Goal: Navigation & Orientation: Find specific page/section

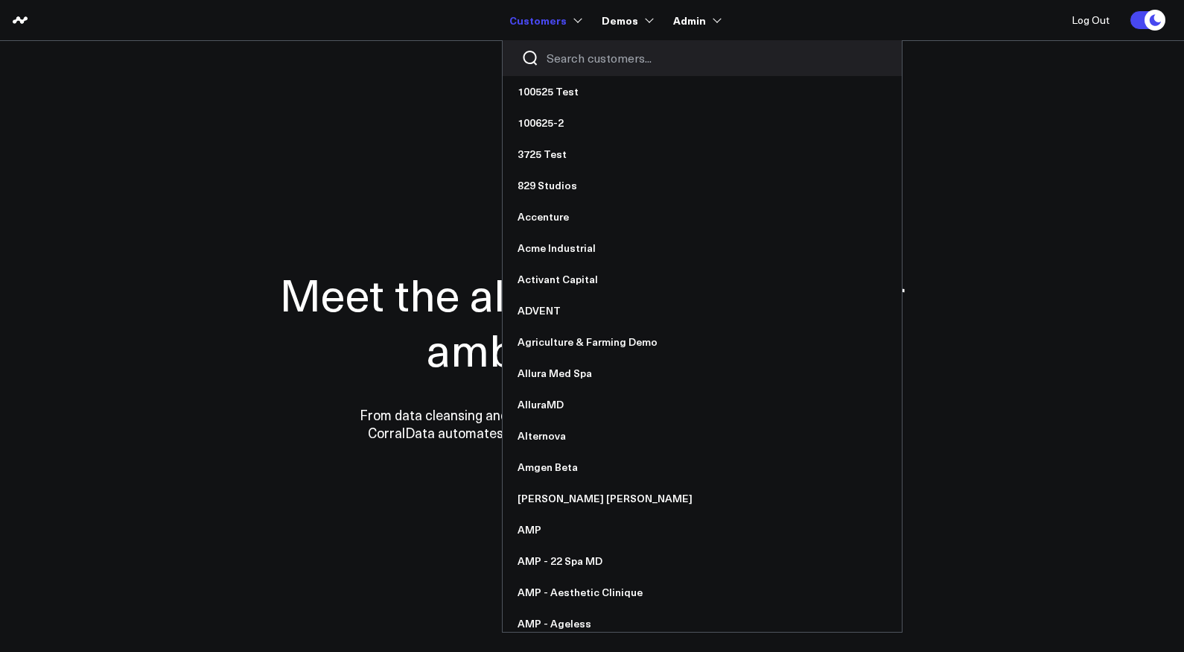
click at [570, 66] on input "Search customers input" at bounding box center [715, 58] width 337 height 16
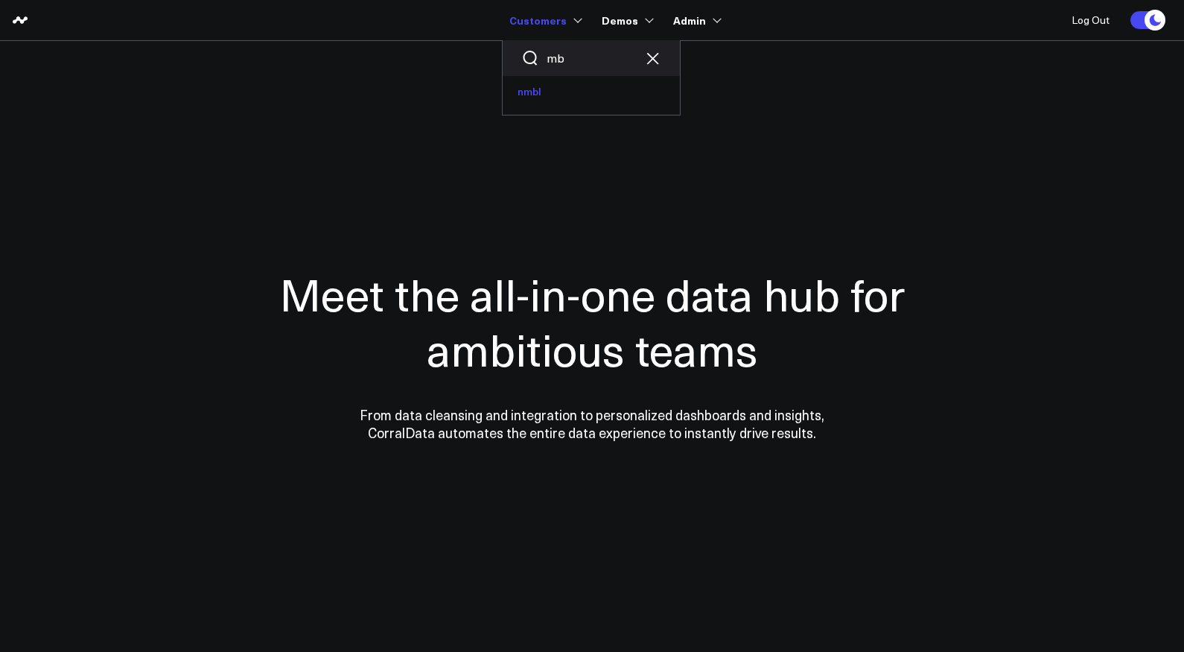
type input "mb"
click at [527, 92] on link "nmbl" at bounding box center [591, 91] width 177 height 31
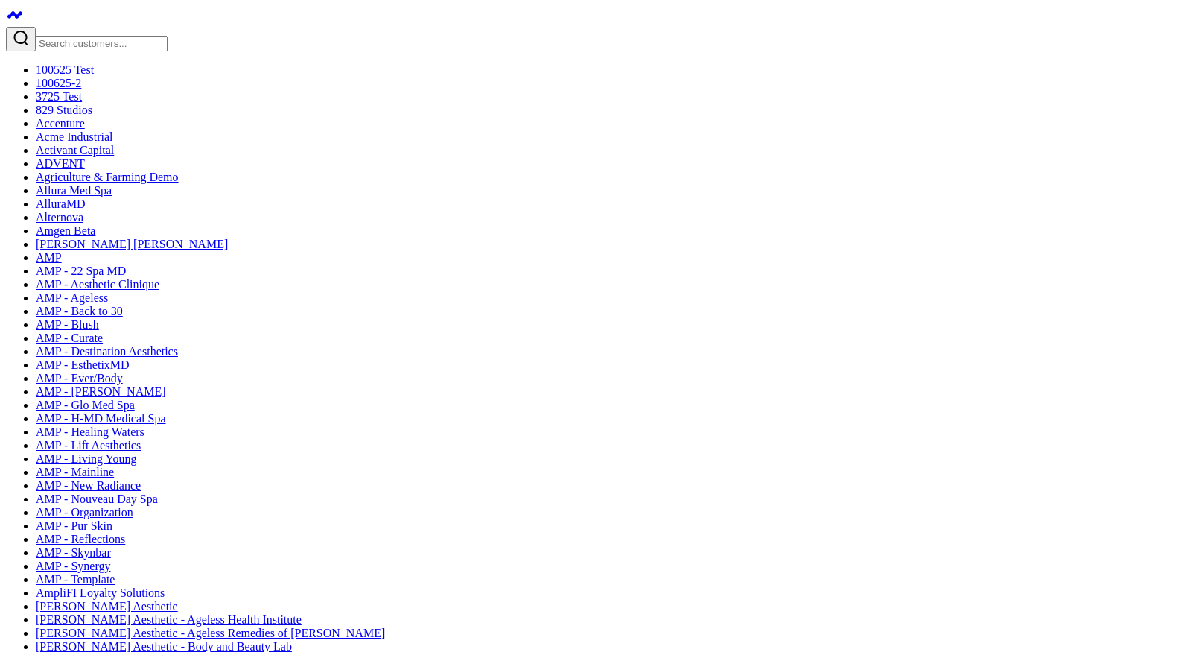
type textarea "@Eric Sherman"
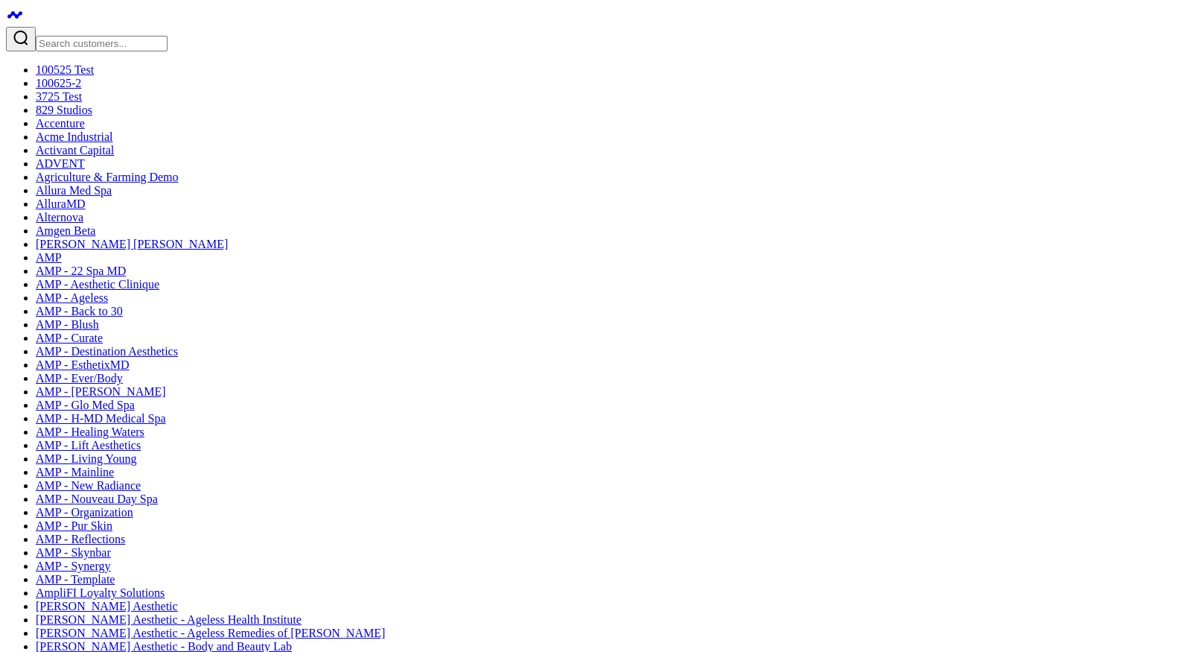
drag, startPoint x: 841, startPoint y: 594, endPoint x: 626, endPoint y: 588, distance: 215.4
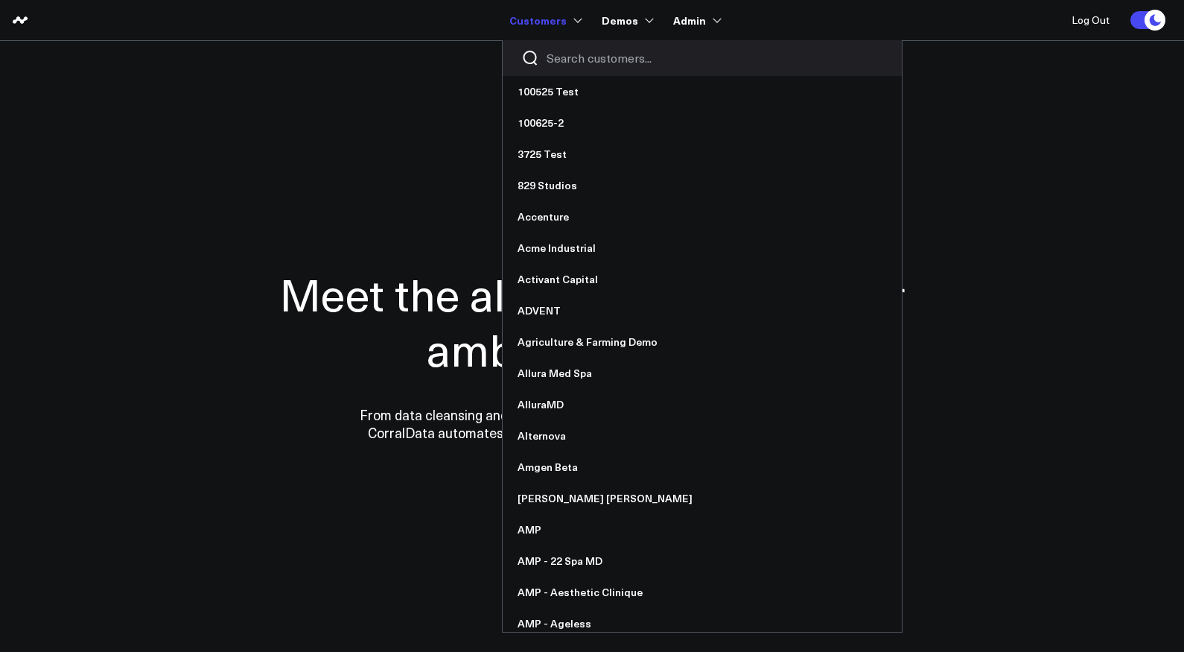
click at [569, 59] on input "Search customers input" at bounding box center [715, 58] width 337 height 16
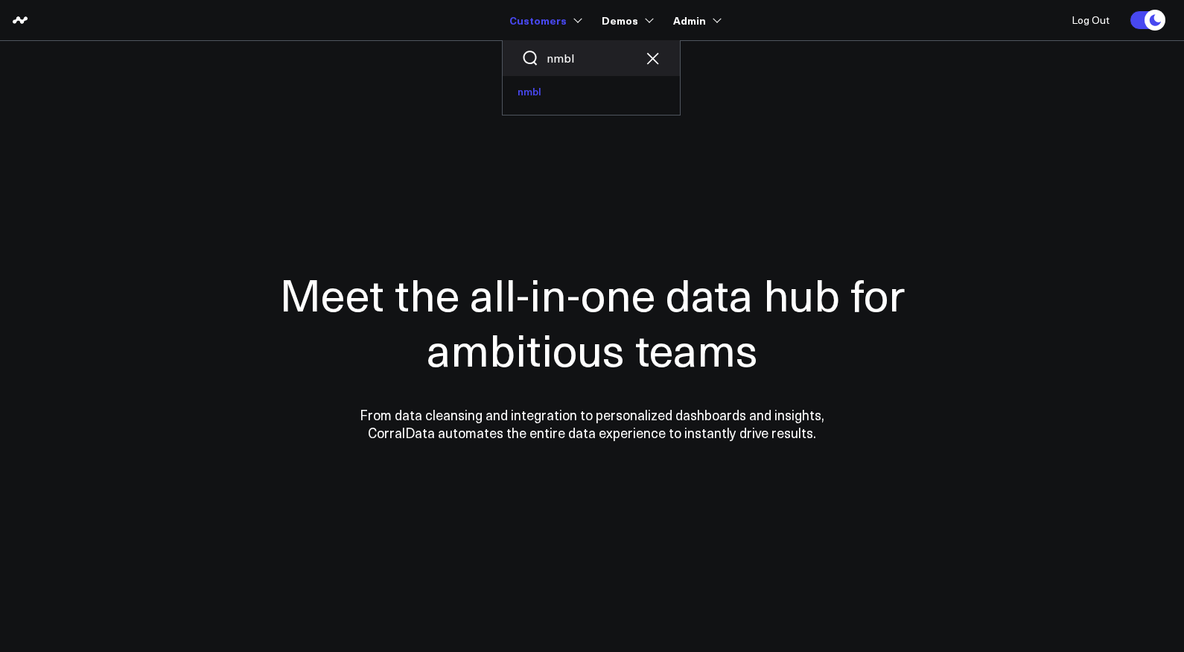
type input "nmbl"
click at [545, 89] on link "nmbl" at bounding box center [591, 91] width 177 height 31
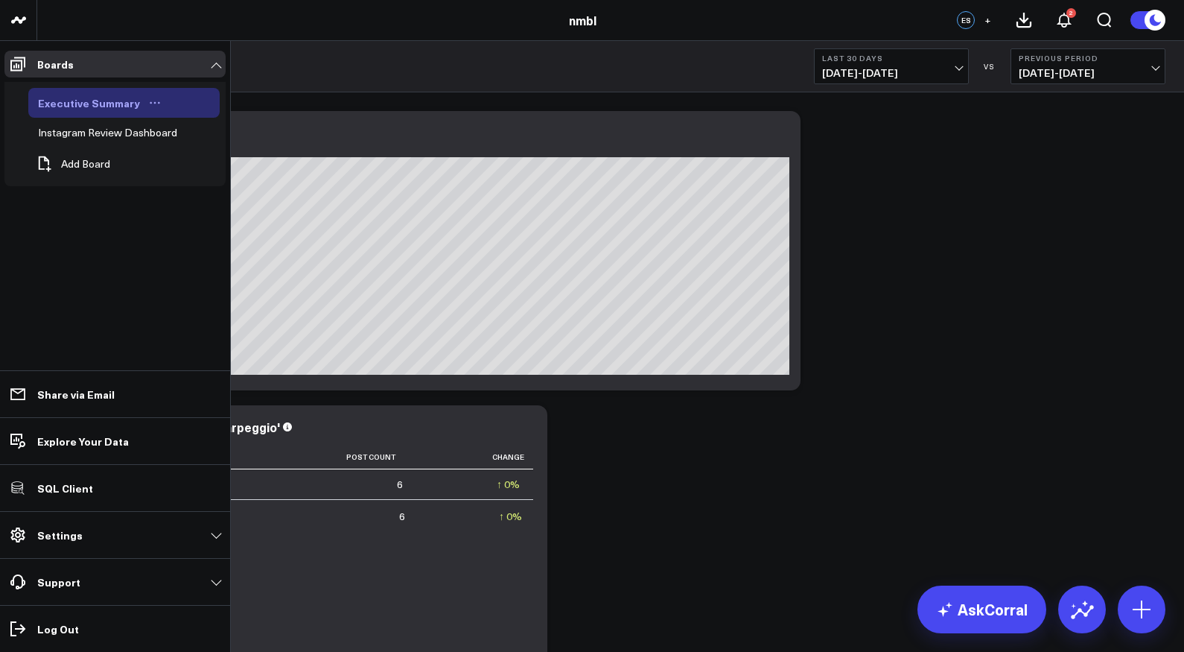
click at [149, 104] on icon "Open board menu" at bounding box center [155, 103] width 12 height 12
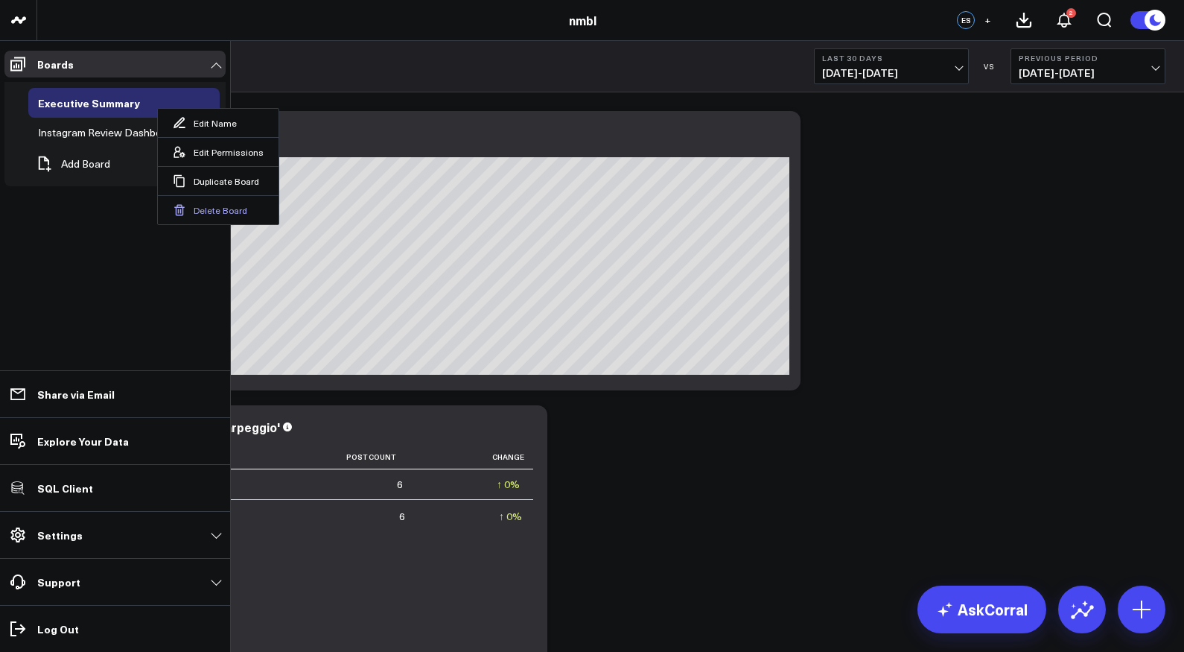
click at [198, 212] on button "Delete Board" at bounding box center [218, 209] width 121 height 29
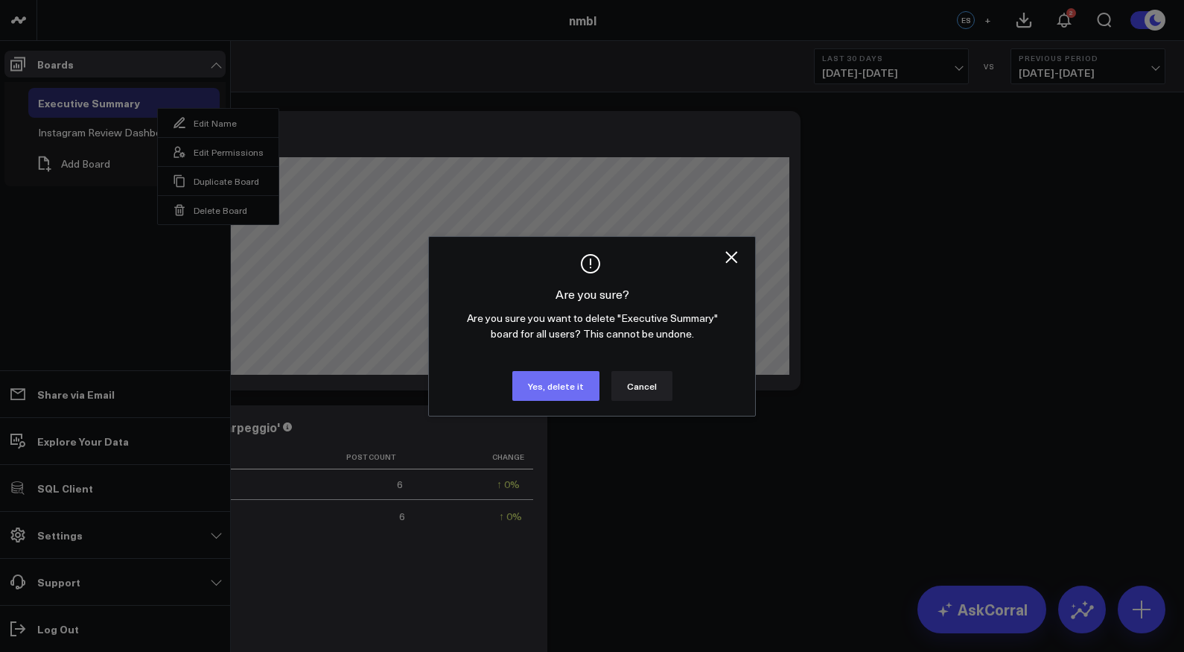
click at [550, 383] on button "Yes, delete it" at bounding box center [555, 386] width 87 height 30
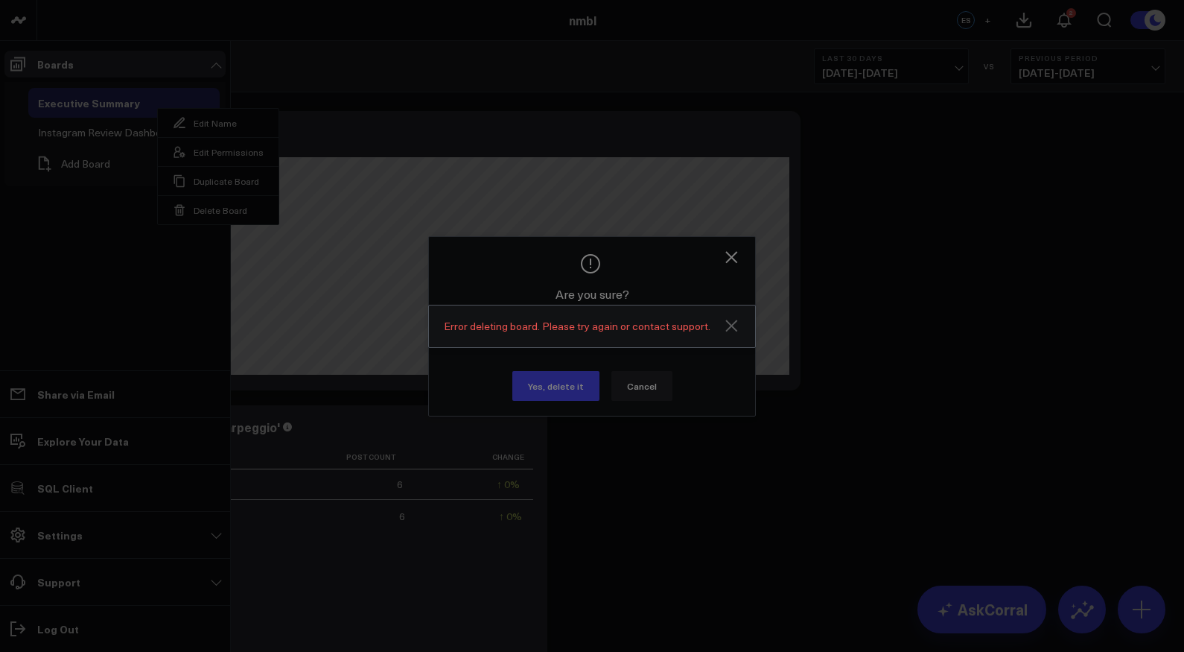
click at [737, 326] on icon "Close" at bounding box center [732, 326] width 18 height 18
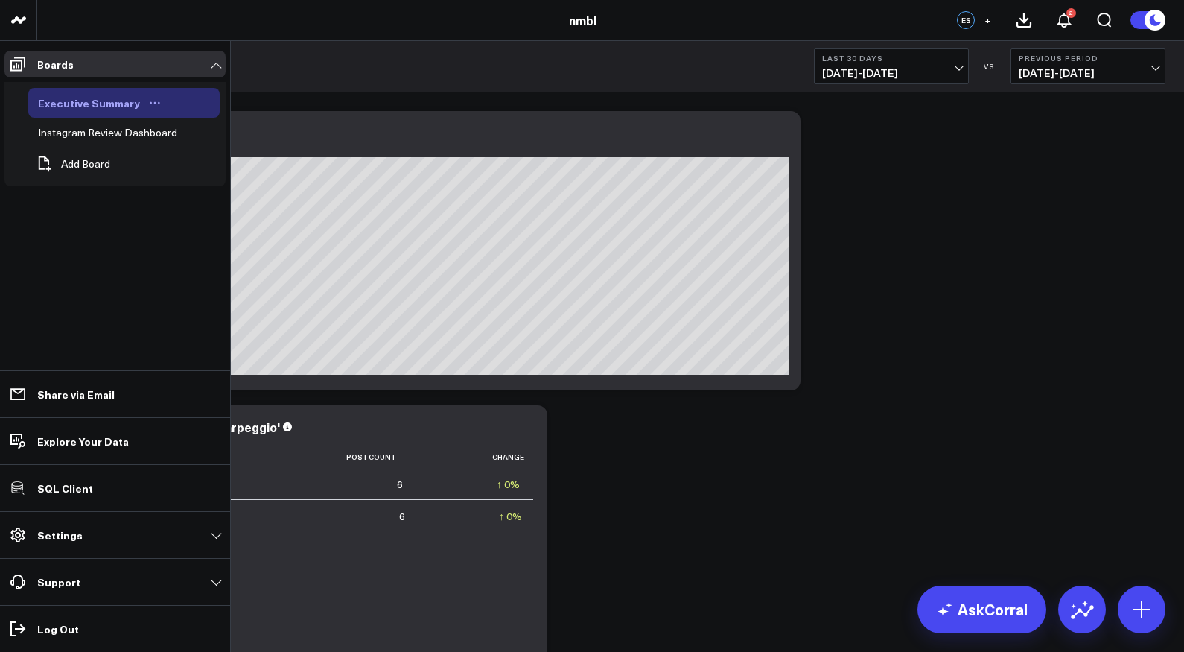
click at [154, 102] on icon "Open board menu" at bounding box center [155, 103] width 2 height 2
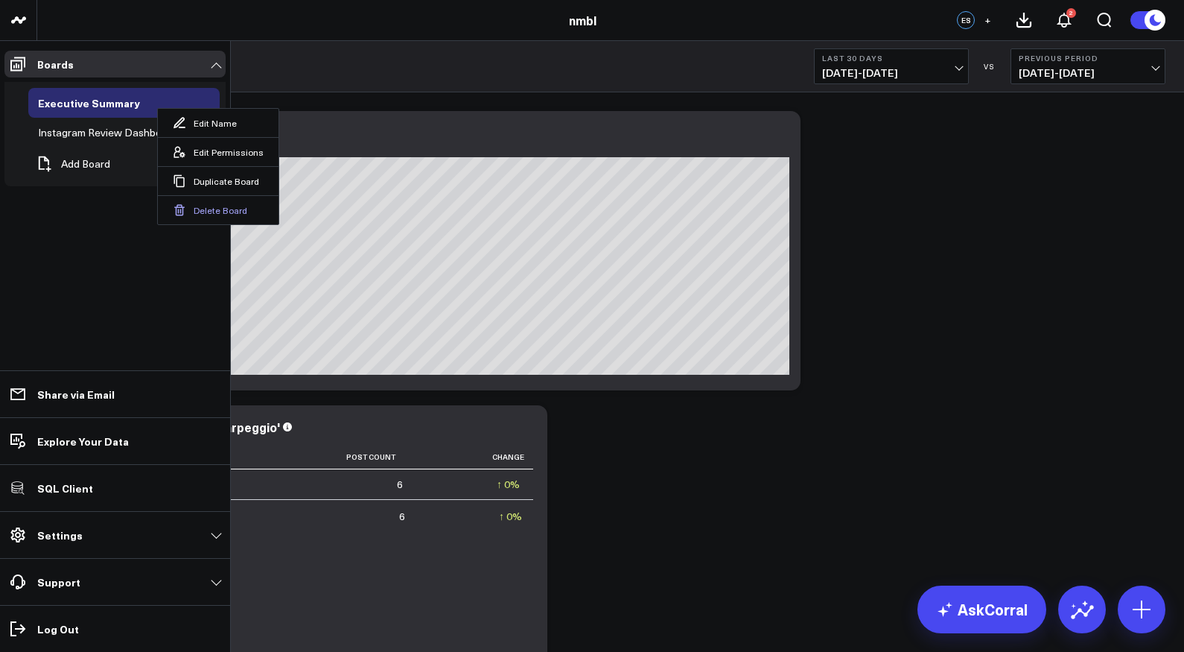
click at [209, 205] on button "Delete Board" at bounding box center [218, 209] width 121 height 29
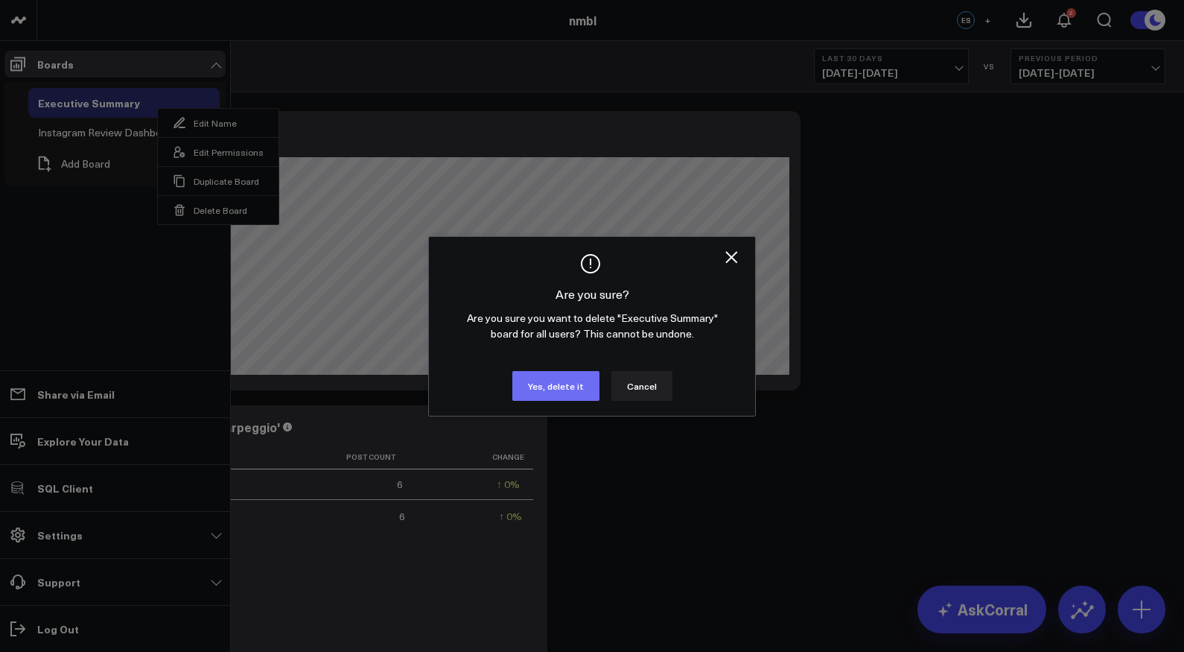
click at [557, 378] on button "Yes, delete it" at bounding box center [555, 386] width 87 height 30
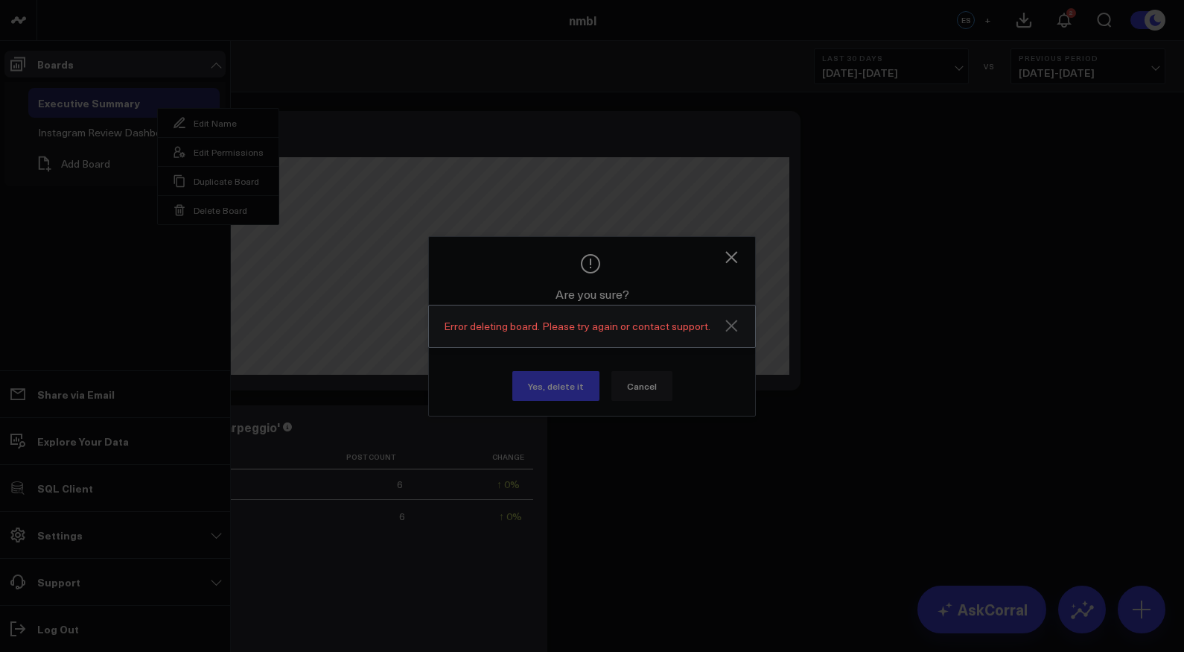
click at [733, 326] on icon "Close" at bounding box center [732, 326] width 12 height 12
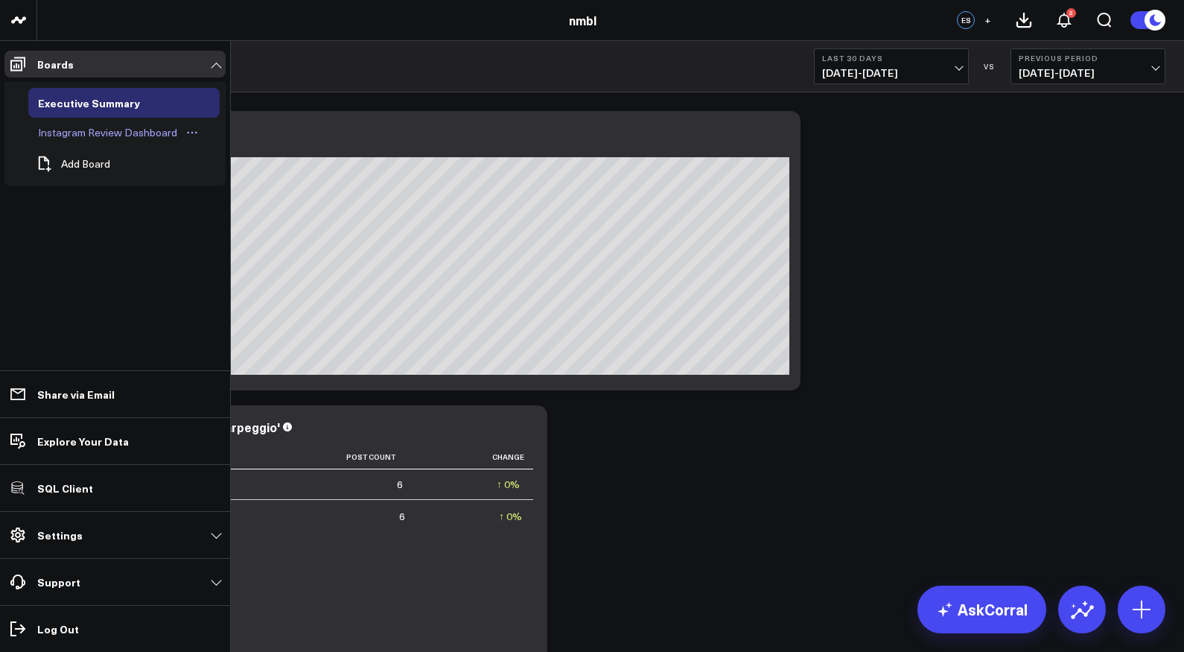
click at [132, 139] on div "Instagram Review Dashboard" at bounding box center [107, 133] width 147 height 18
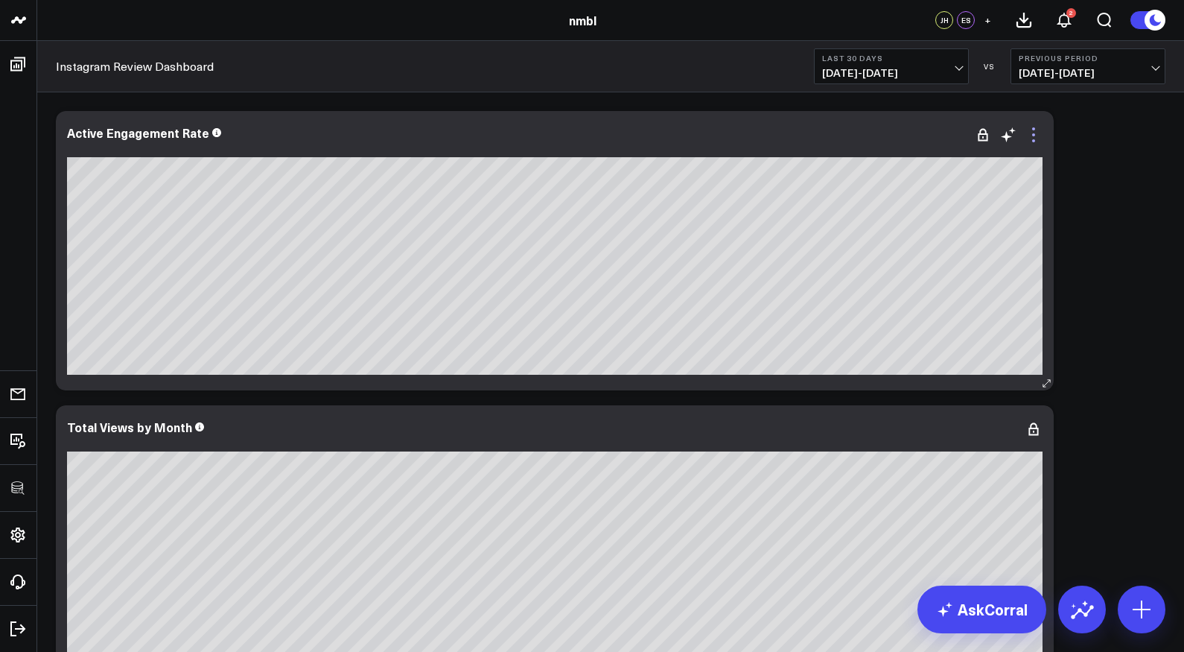
click at [1033, 136] on icon at bounding box center [1034, 135] width 18 height 18
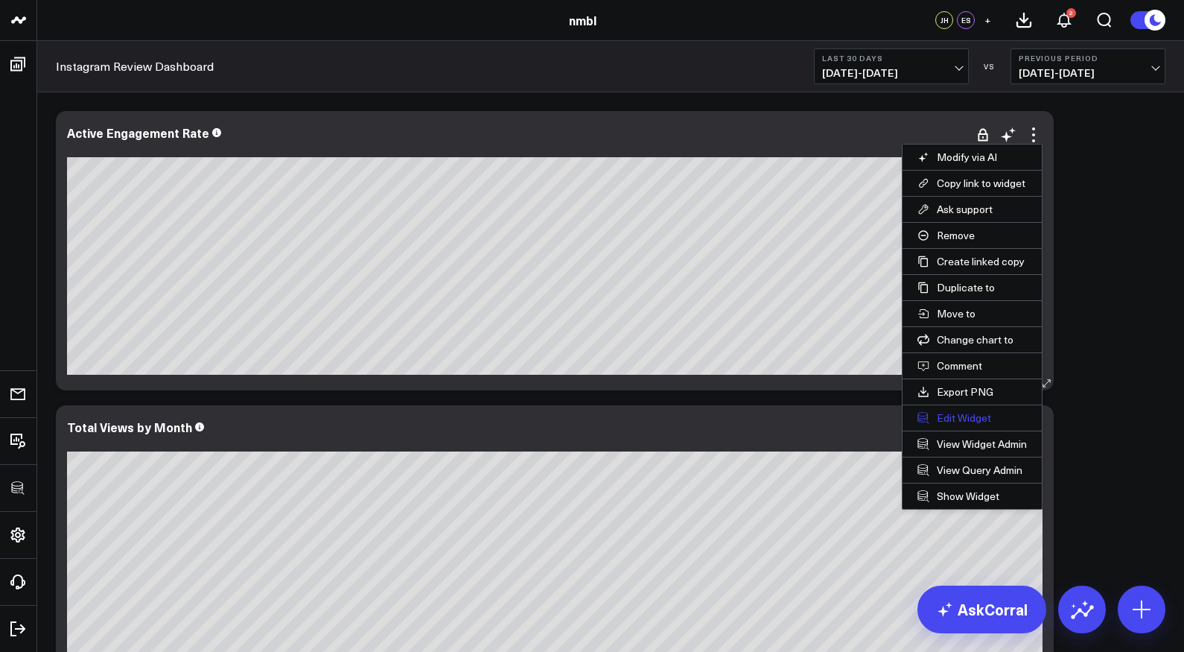
click at [959, 413] on button "Edit Widget" at bounding box center [972, 417] width 139 height 25
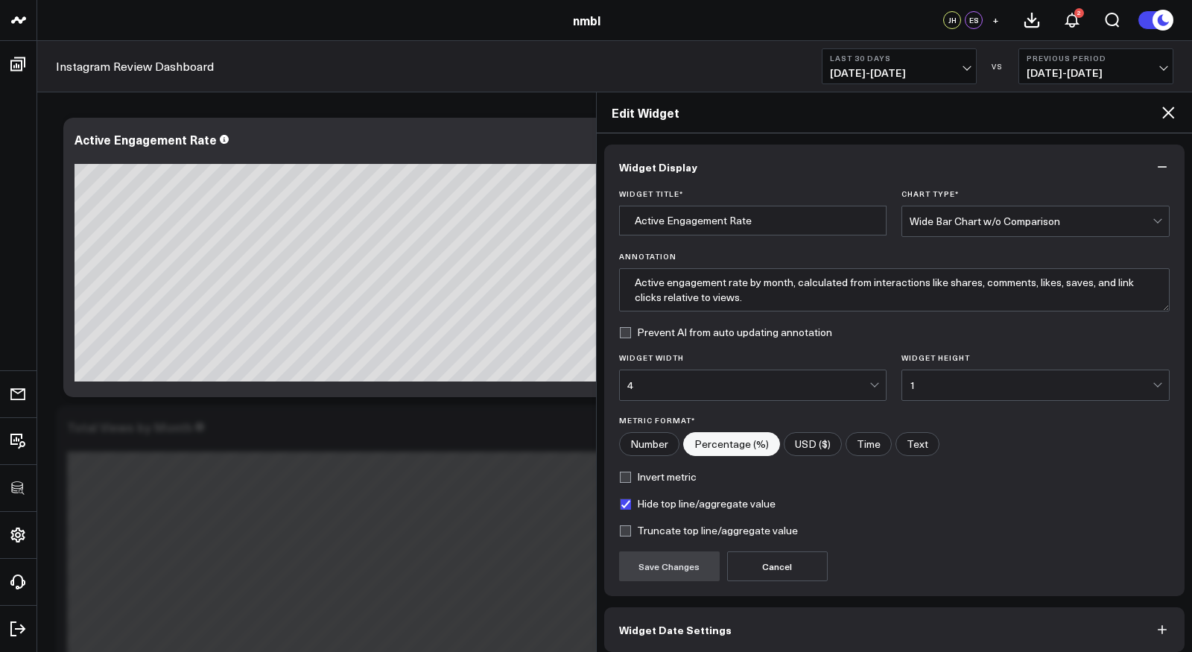
scroll to position [62, 0]
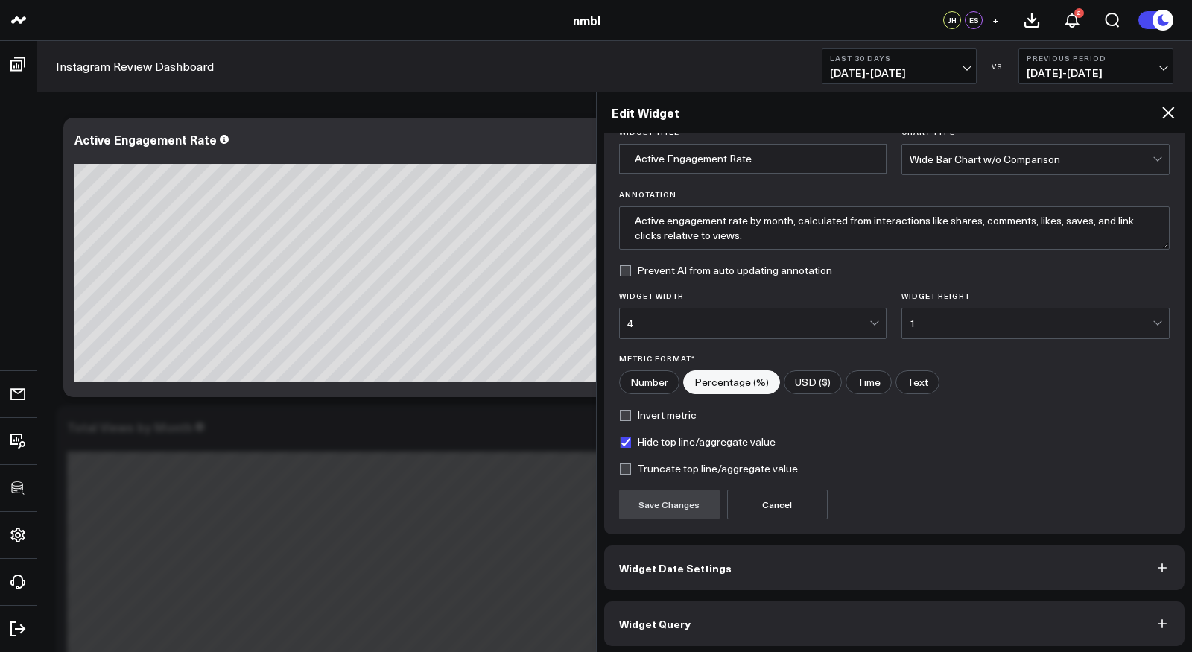
click at [778, 618] on button "Widget Query" at bounding box center [894, 623] width 581 height 45
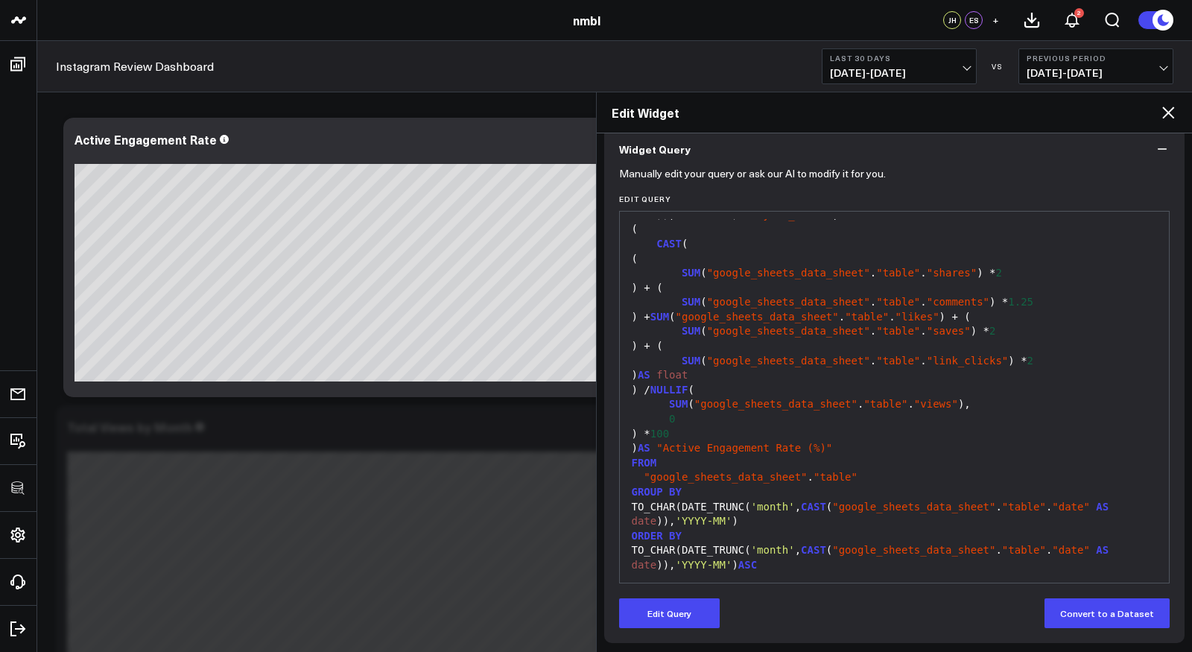
scroll to position [0, 0]
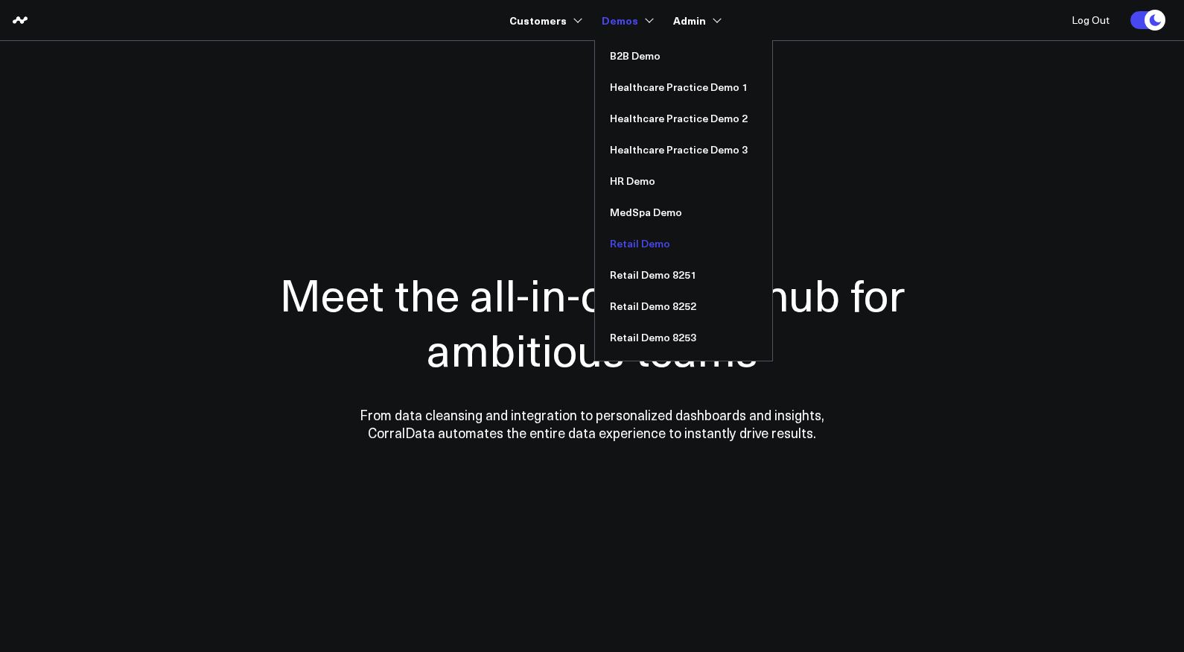
click at [635, 242] on link "Retail Demo" at bounding box center [683, 243] width 177 height 31
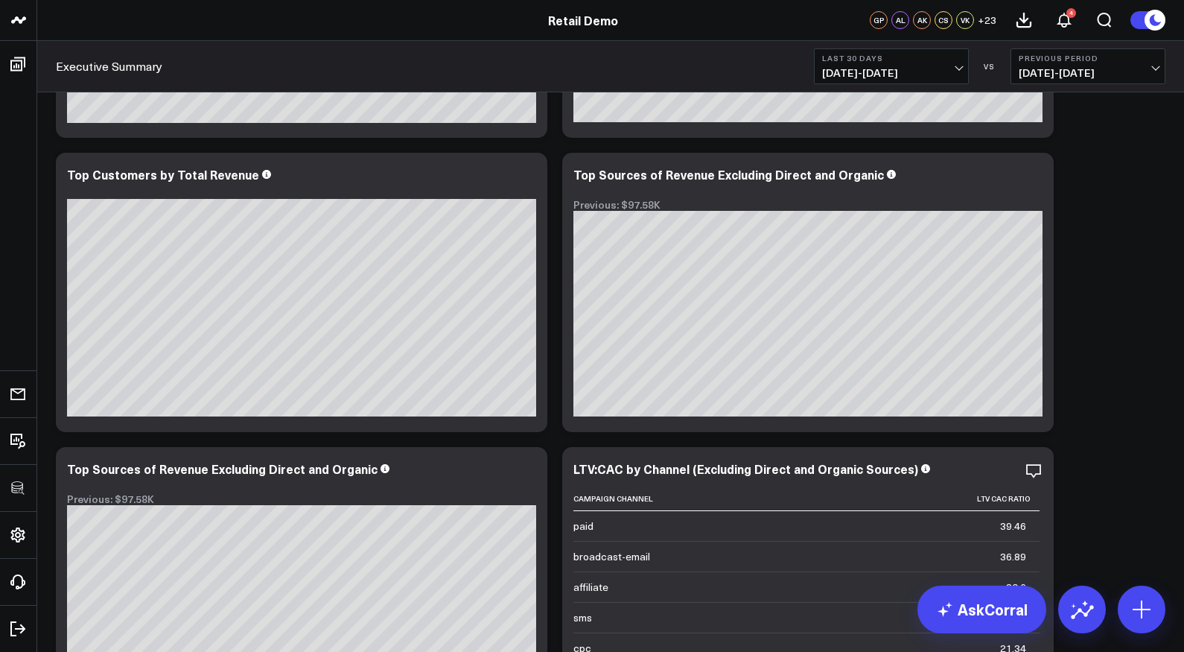
scroll to position [1777, 0]
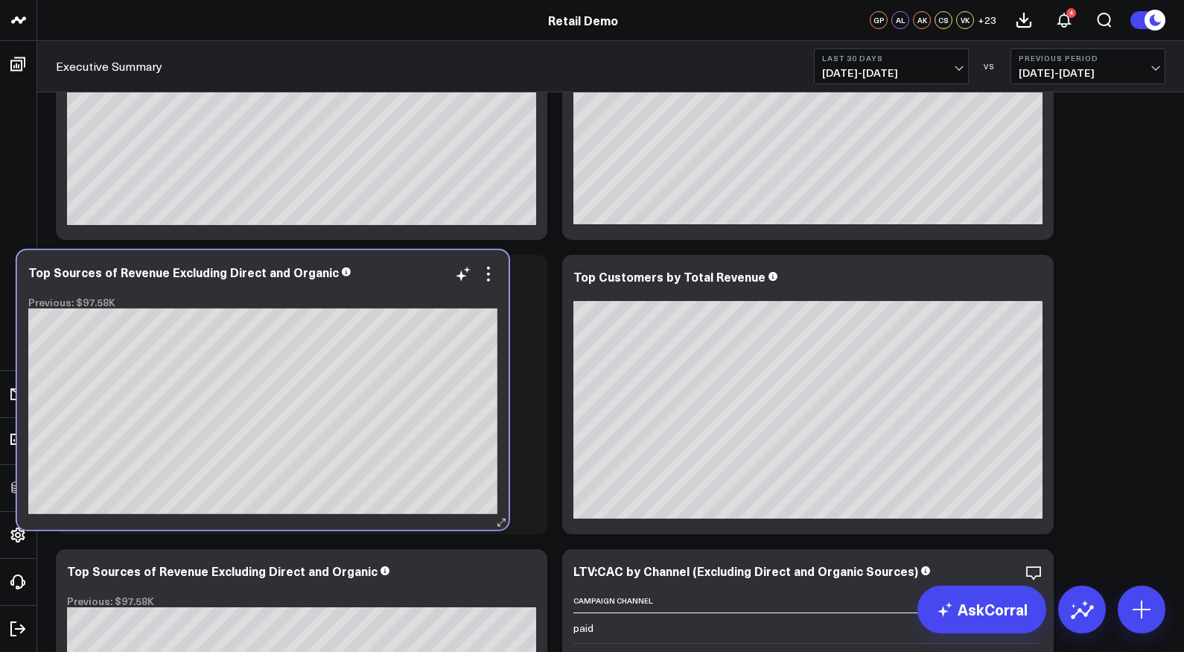
drag, startPoint x: 929, startPoint y: 279, endPoint x: 393, endPoint y: 275, distance: 536.3
click at [393, 275] on div "Top Sources of Revenue Excluding Direct and Organic" at bounding box center [262, 271] width 469 height 13
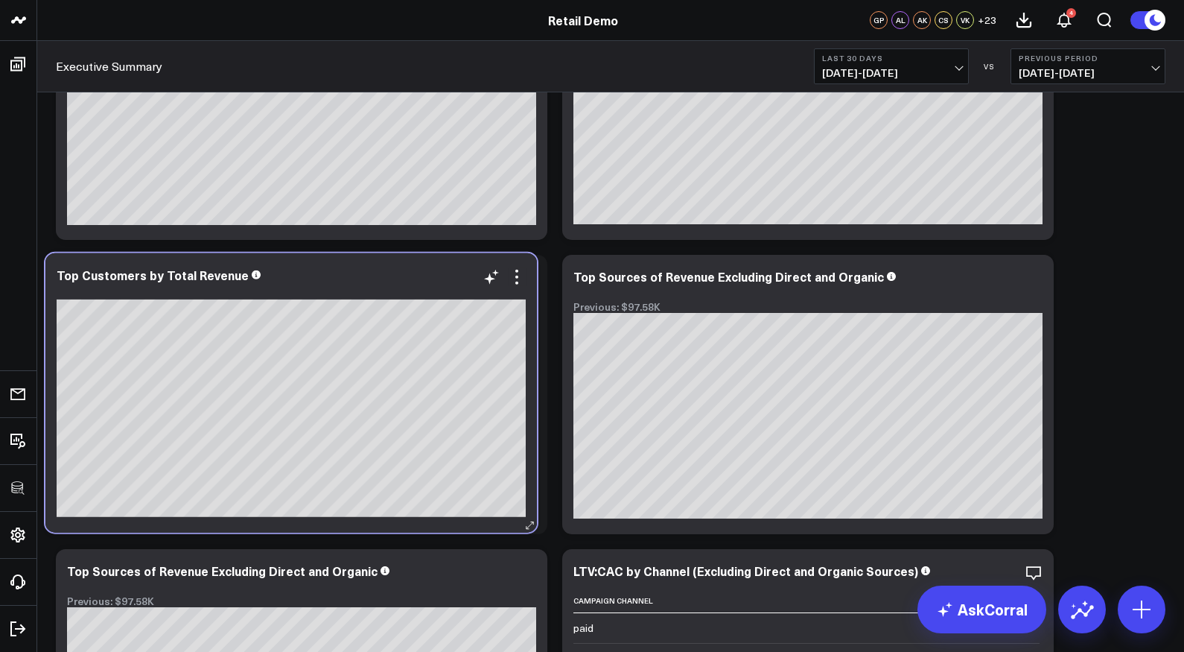
drag, startPoint x: 895, startPoint y: 278, endPoint x: 393, endPoint y: 276, distance: 501.3
click at [393, 276] on div "Top Customers by Total Revenue" at bounding box center [291, 274] width 469 height 13
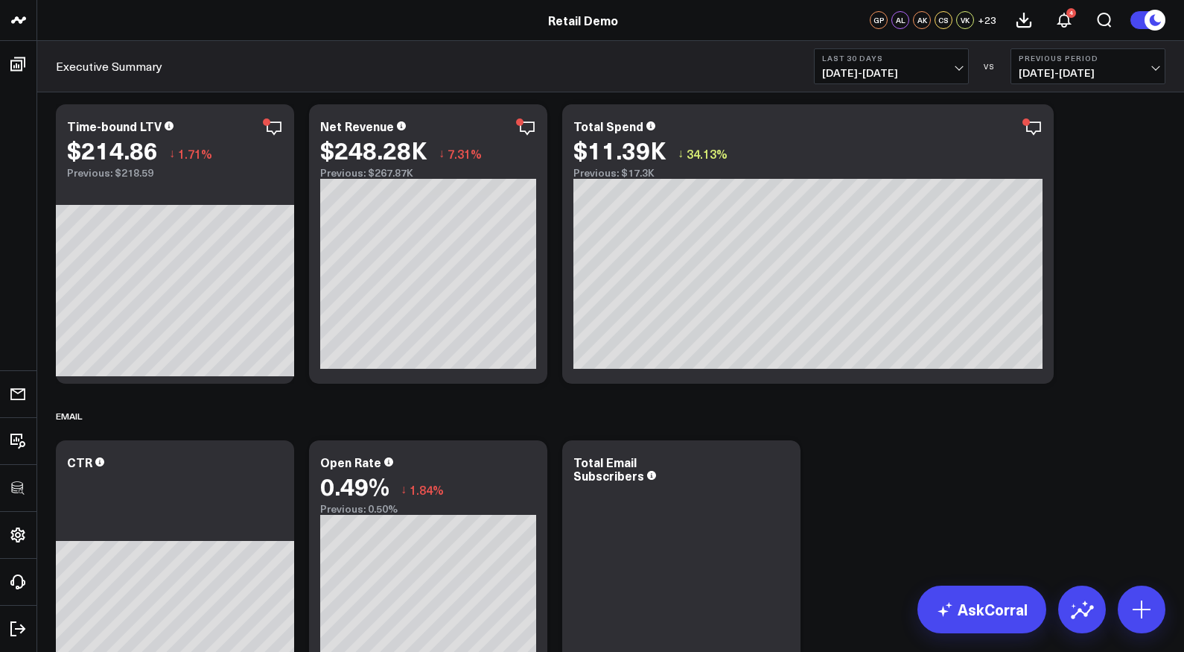
scroll to position [0, 0]
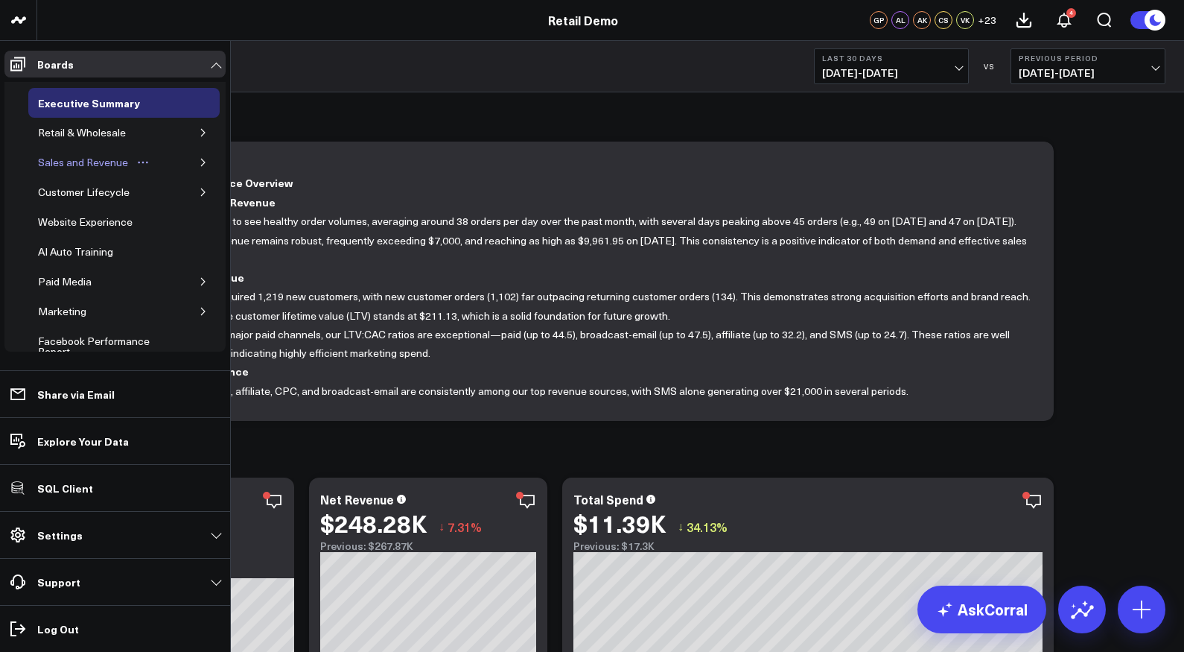
click at [94, 157] on div "Sales and Revenue" at bounding box center [83, 162] width 98 height 18
click at [199, 158] on icon "button" at bounding box center [203, 162] width 9 height 9
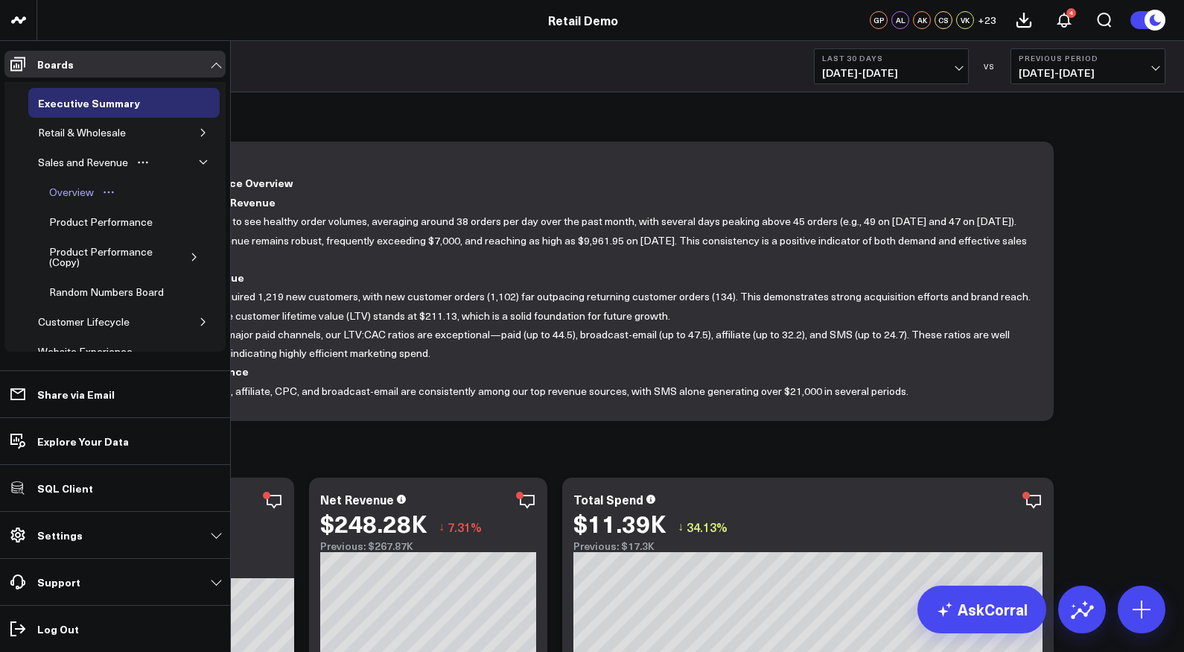
click at [76, 188] on div "Overview" at bounding box center [71, 192] width 52 height 18
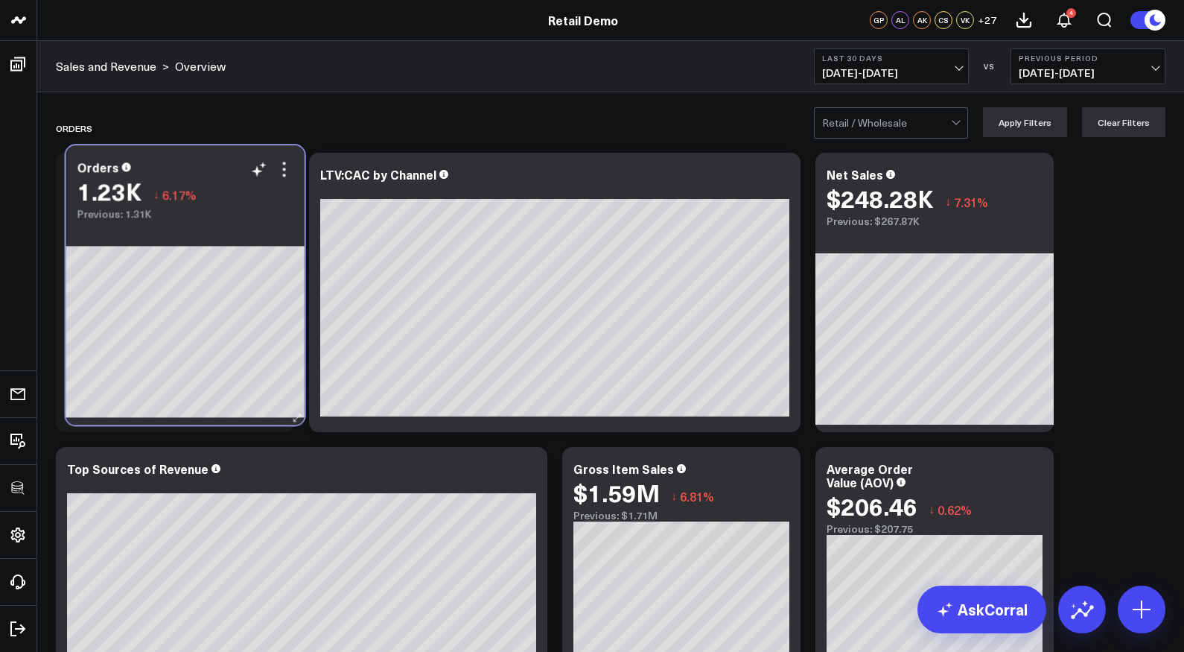
drag, startPoint x: 734, startPoint y: 188, endPoint x: 238, endPoint y: 180, distance: 496.9
click at [238, 180] on div "1.23K ↓ 6.17%" at bounding box center [185, 190] width 216 height 27
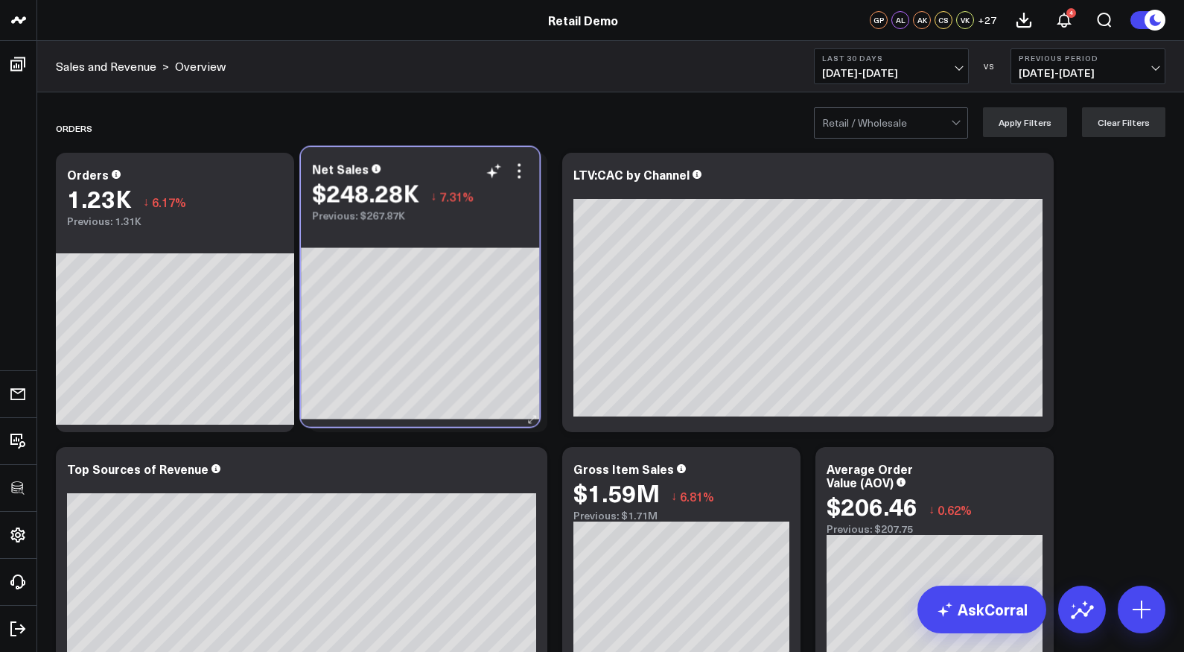
drag, startPoint x: 969, startPoint y: 179, endPoint x: 455, endPoint y: 174, distance: 514.0
click at [455, 174] on div "Net Sales" at bounding box center [420, 168] width 216 height 13
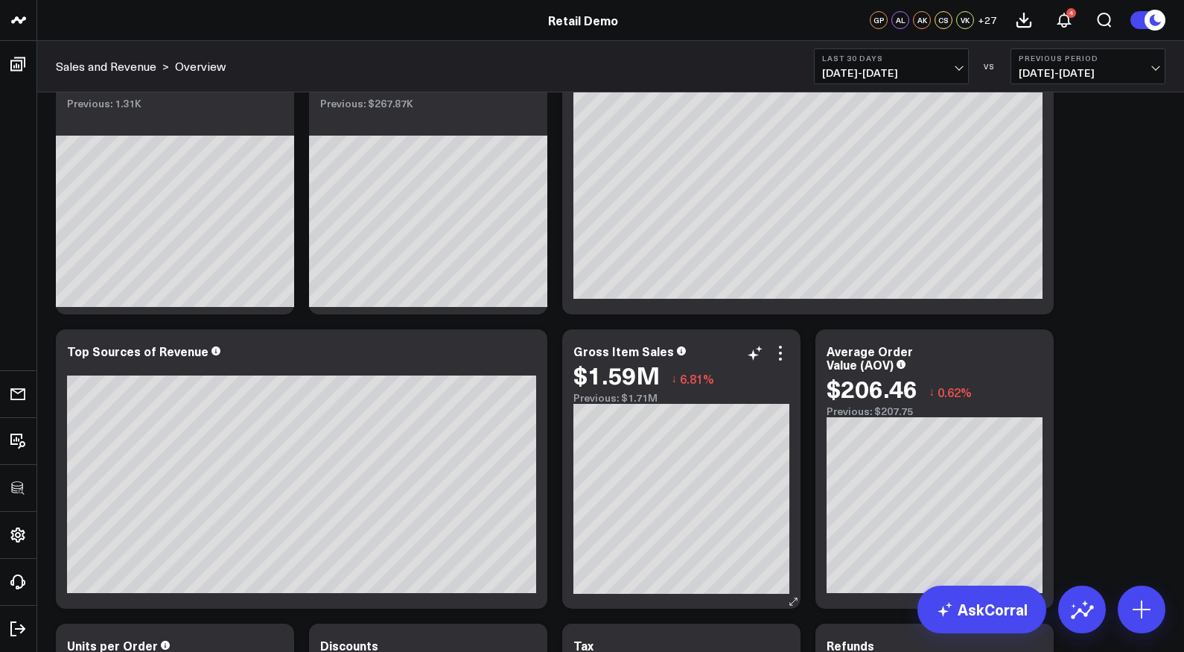
scroll to position [132, 0]
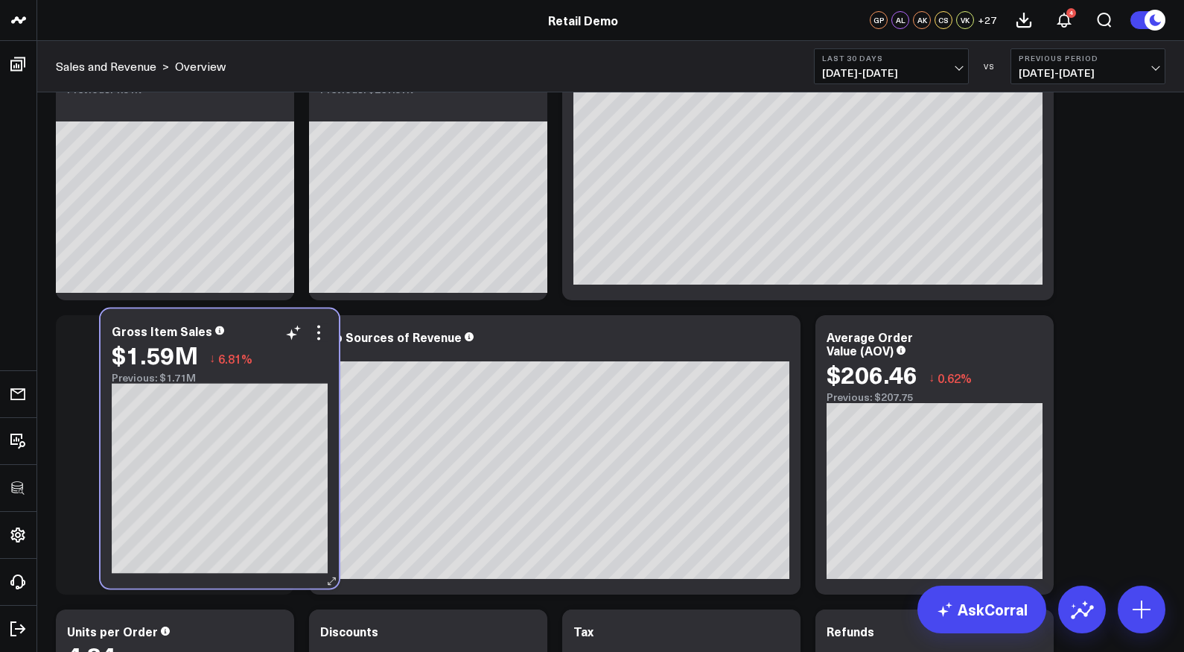
drag, startPoint x: 738, startPoint y: 329, endPoint x: 278, endPoint y: 325, distance: 460.4
click at [276, 324] on div "Gross Item Sales" at bounding box center [220, 330] width 216 height 13
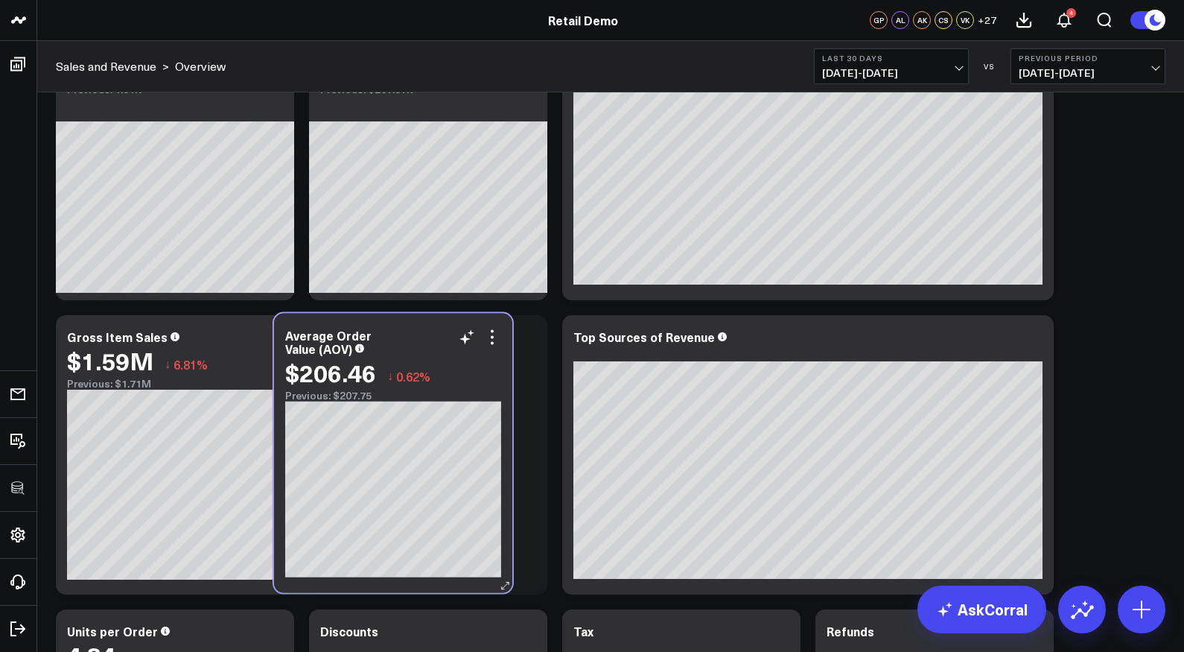
drag, startPoint x: 980, startPoint y: 332, endPoint x: 441, endPoint y: 331, distance: 539.3
click at [440, 331] on div "Average Order Value (AOV)" at bounding box center [393, 341] width 216 height 27
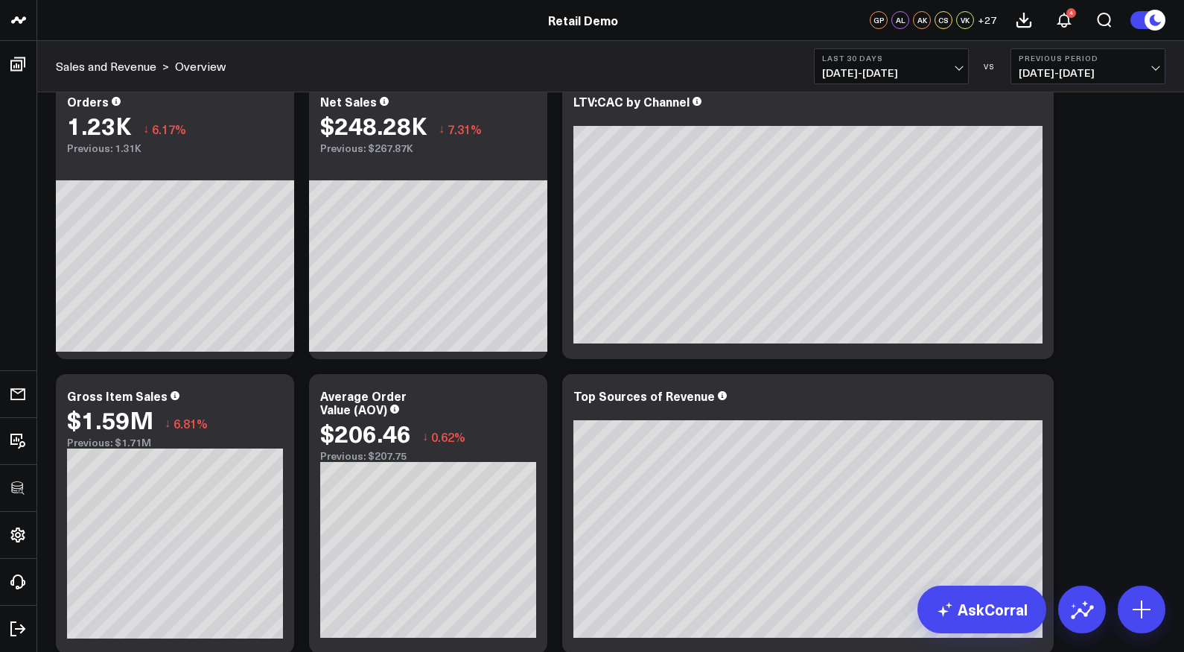
scroll to position [0, 0]
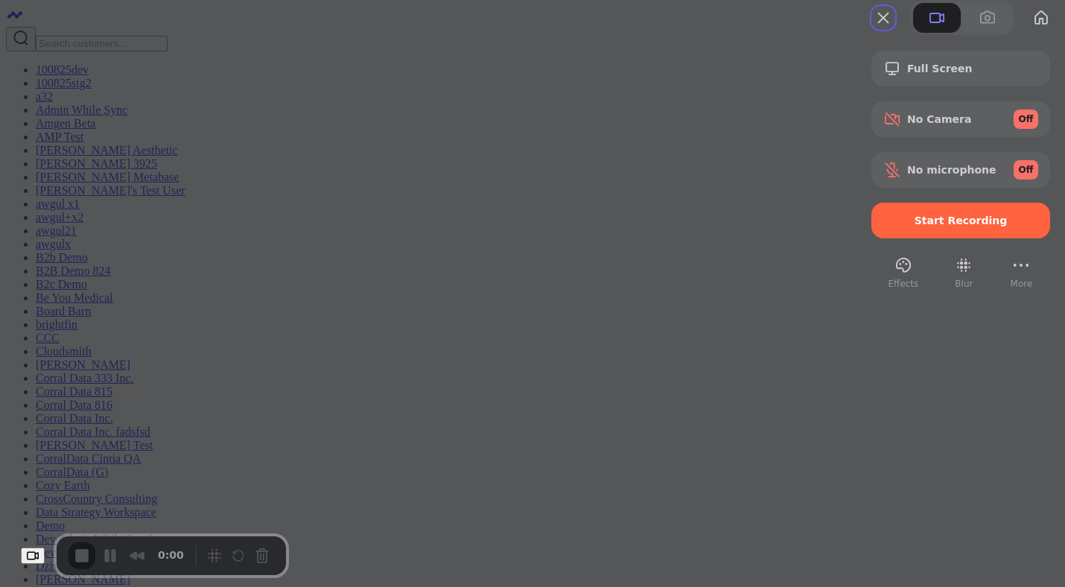
click at [640, 134] on div at bounding box center [532, 293] width 1065 height 587
click at [640, 128] on div at bounding box center [532, 293] width 1065 height 587
click at [640, 134] on div at bounding box center [532, 293] width 1065 height 587
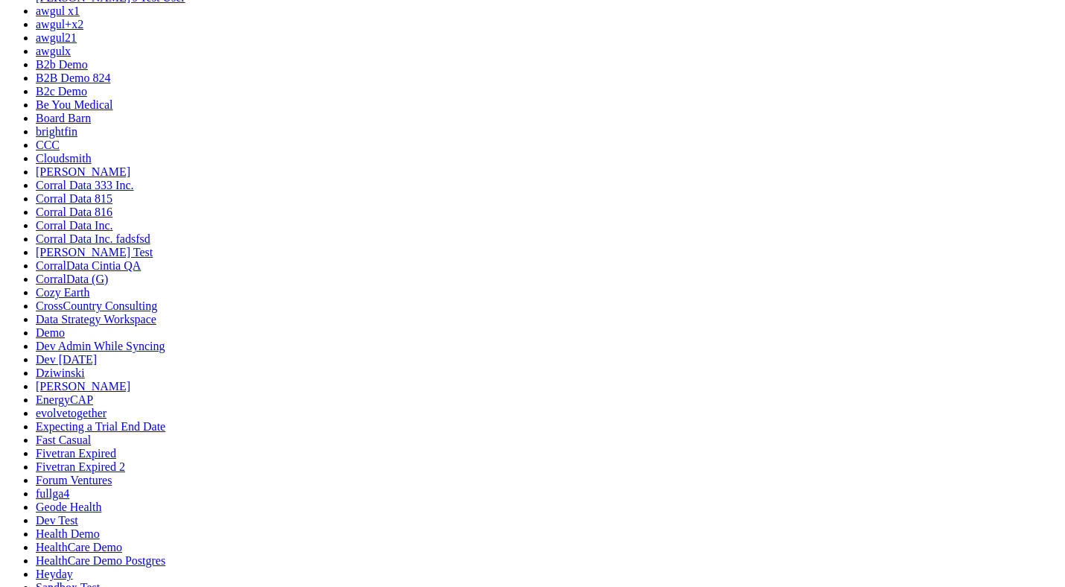
scroll to position [165, 0]
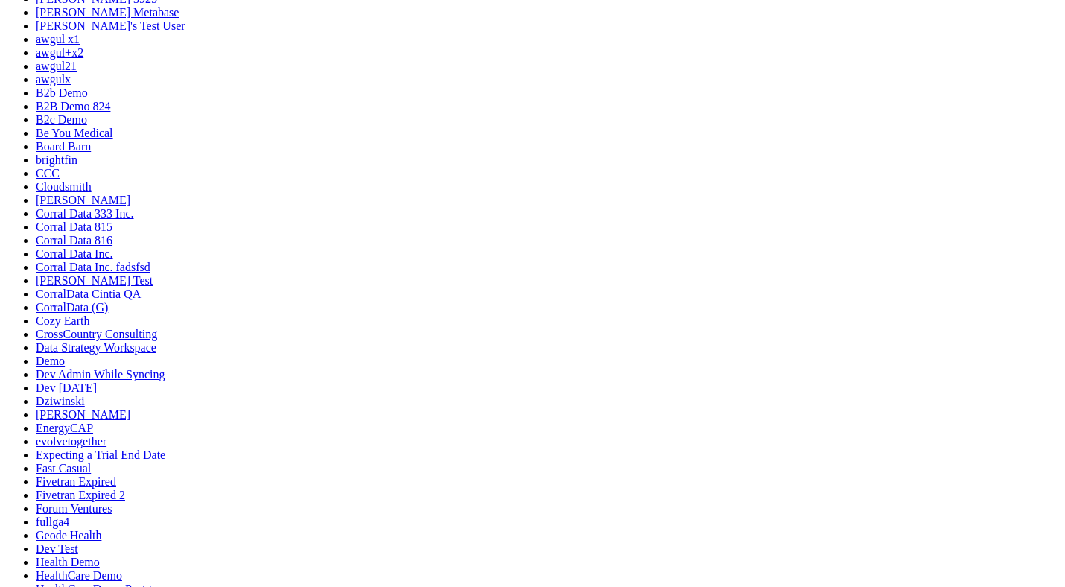
drag, startPoint x: 839, startPoint y: 248, endPoint x: 305, endPoint y: 237, distance: 534.2
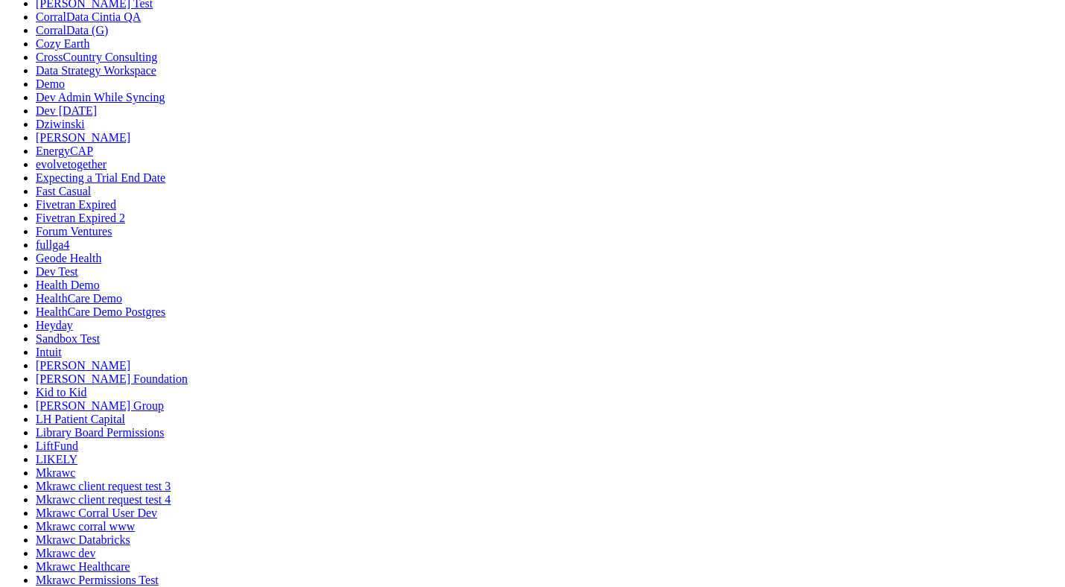
scroll to position [519, 0]
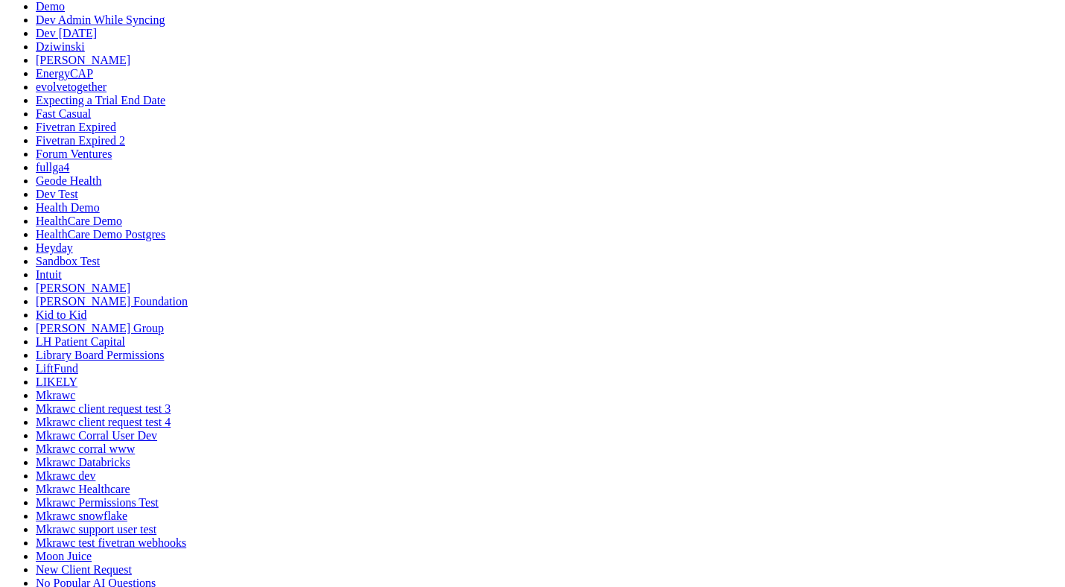
drag, startPoint x: 706, startPoint y: 192, endPoint x: 254, endPoint y: 182, distance: 452.2
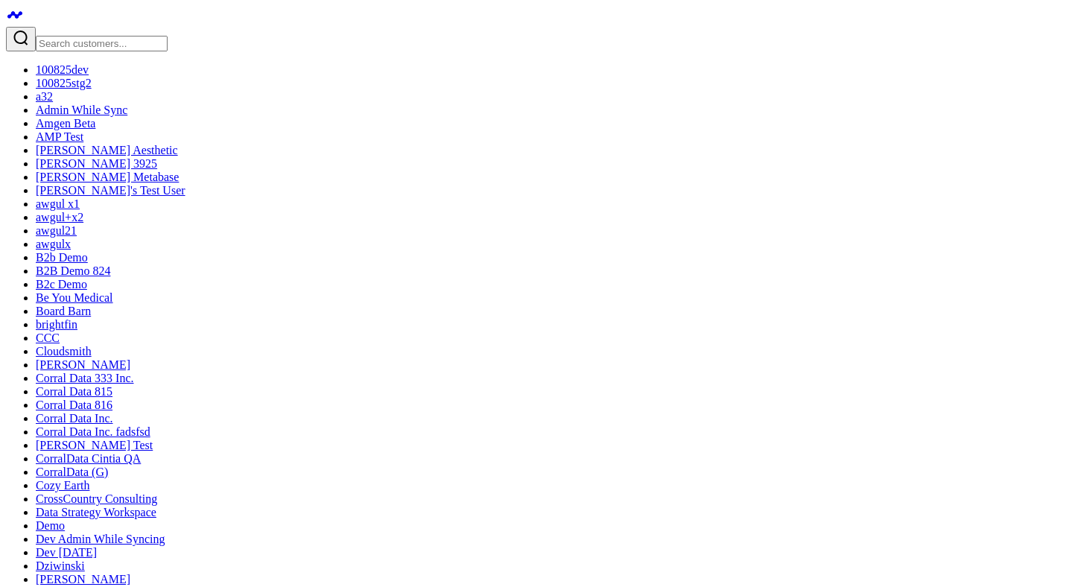
drag, startPoint x: 1043, startPoint y: 381, endPoint x: 1072, endPoint y: 334, distance: 54.6
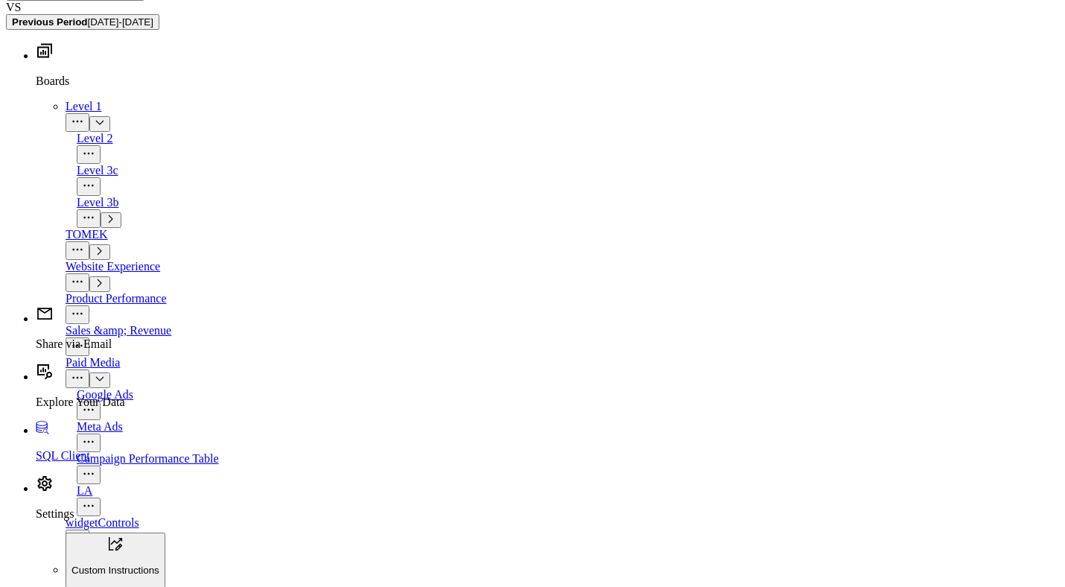
scroll to position [1662, 0]
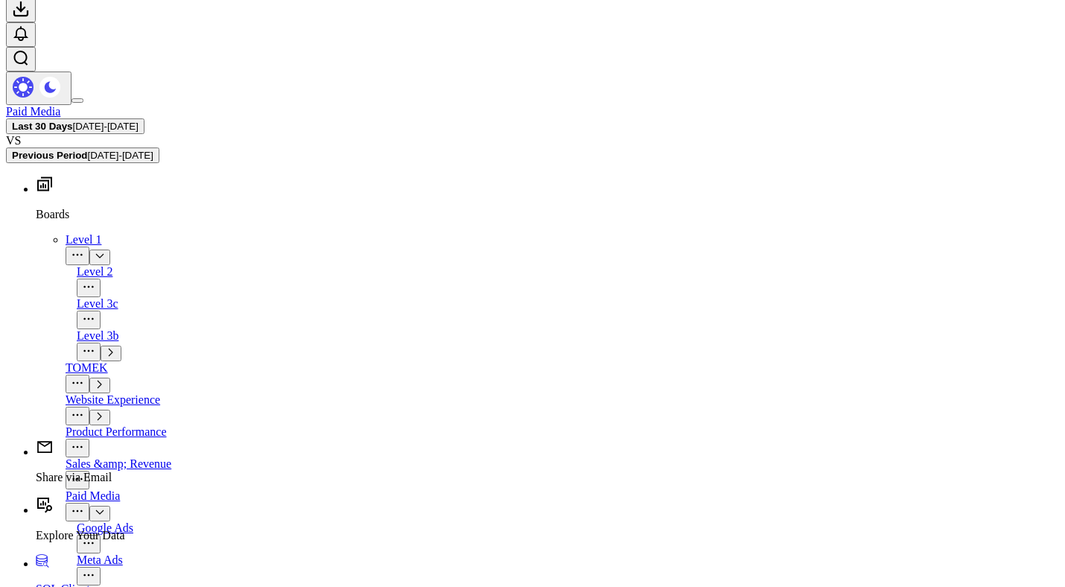
drag, startPoint x: 1040, startPoint y: 351, endPoint x: 556, endPoint y: 327, distance: 484.0
drag, startPoint x: 848, startPoint y: 239, endPoint x: 276, endPoint y: 226, distance: 572.2
drag, startPoint x: 839, startPoint y: 235, endPoint x: 321, endPoint y: 229, distance: 517.7
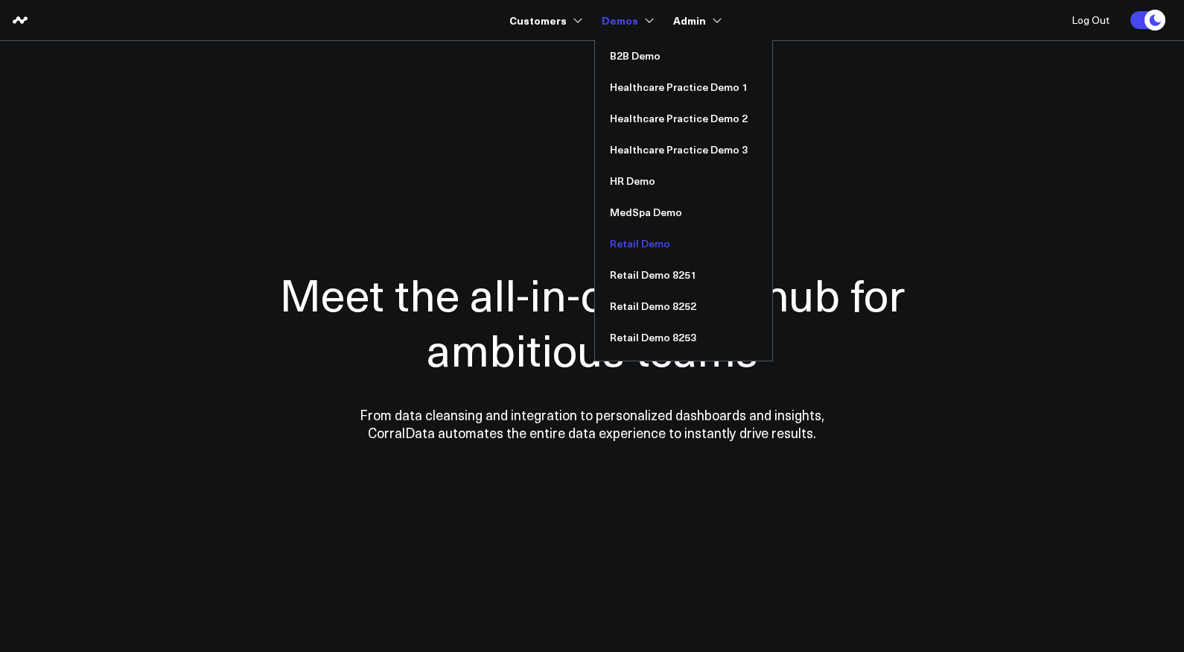
click at [652, 251] on link "Retail Demo" at bounding box center [683, 243] width 177 height 31
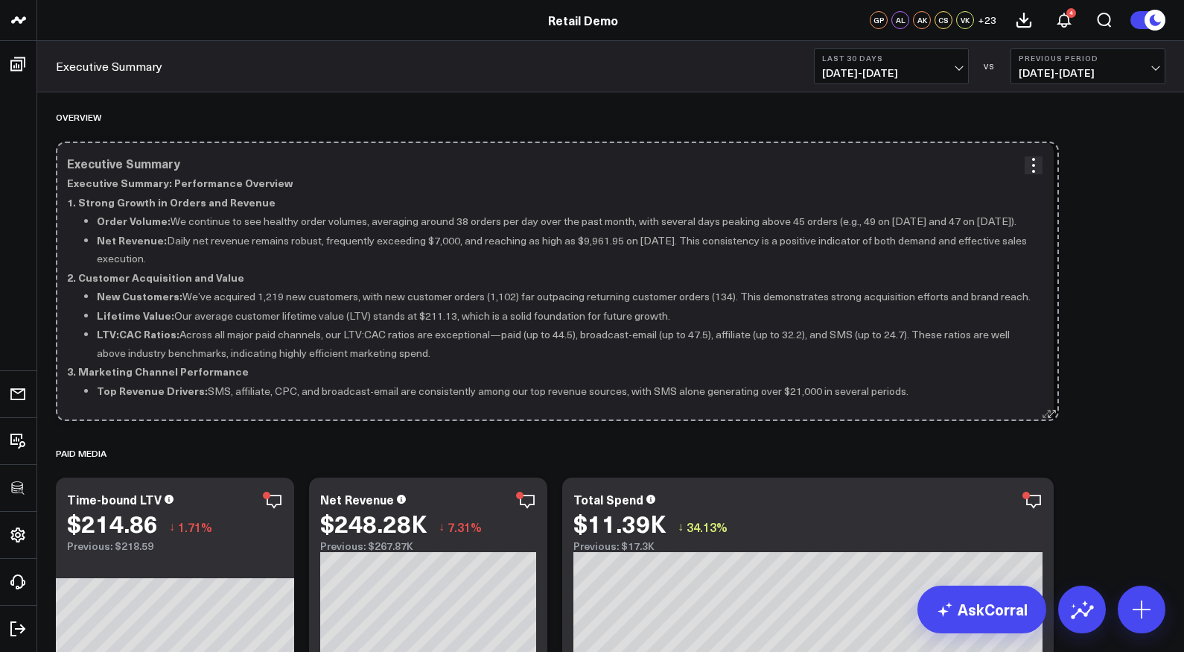
drag, startPoint x: 766, startPoint y: 398, endPoint x: 1053, endPoint y: 386, distance: 287.0
click at [1053, 386] on div "Executive Summary Executive Summary: Performance Overview 1. Strong Growth in O…" at bounding box center [555, 281] width 998 height 279
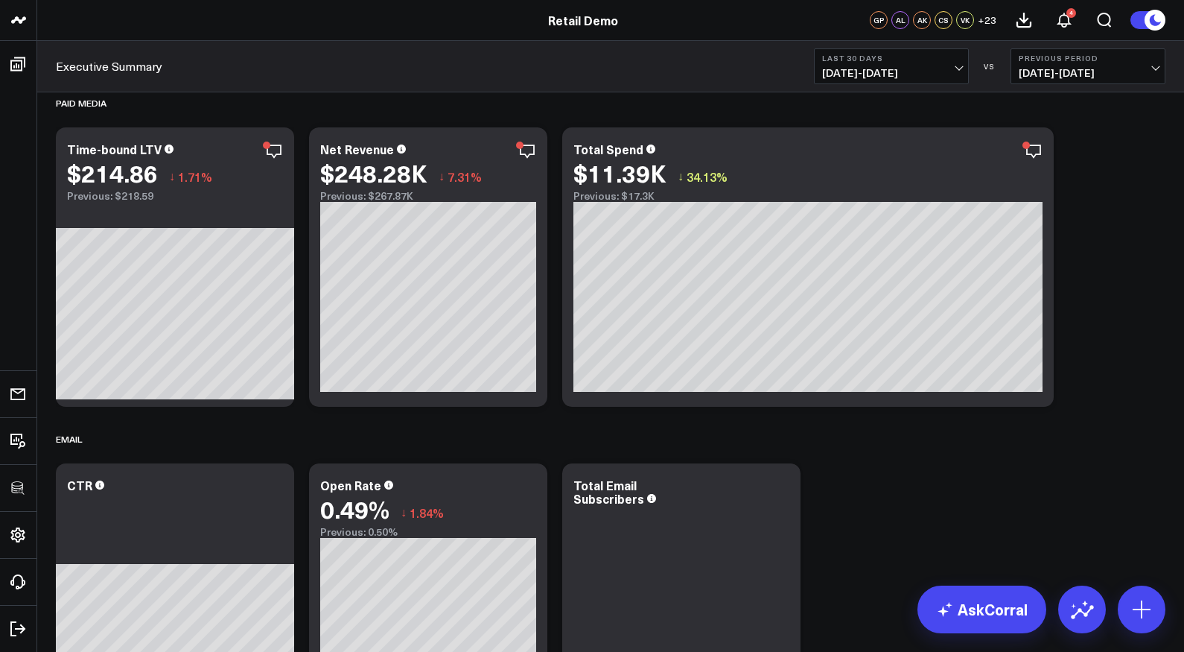
scroll to position [311, 0]
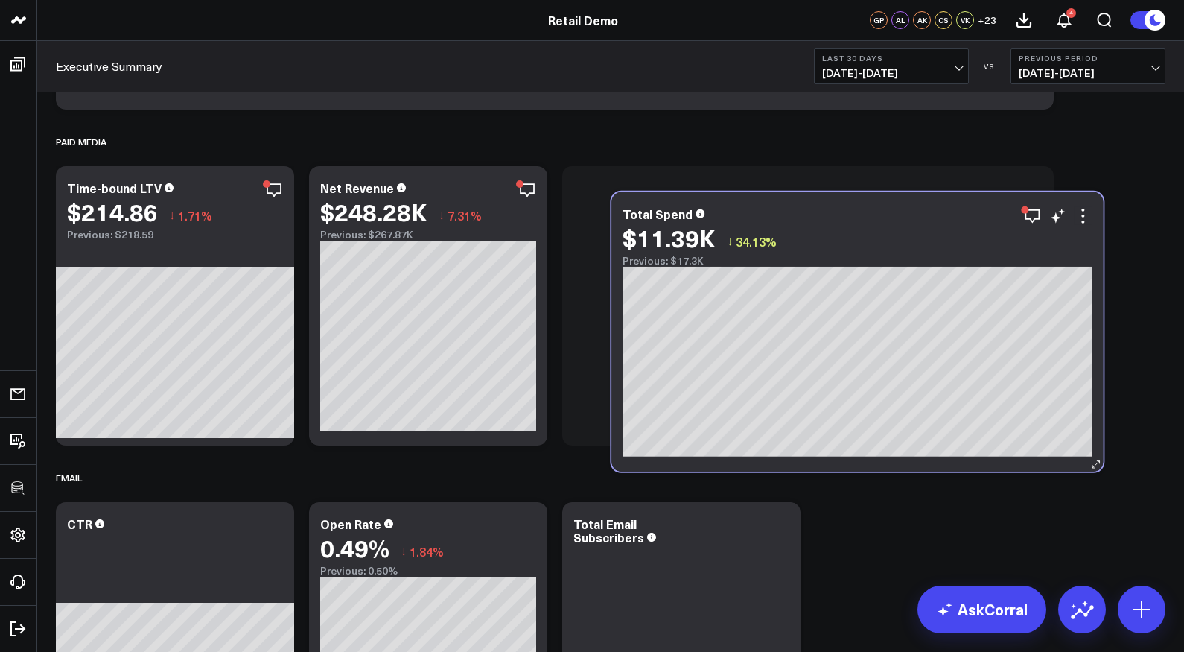
drag, startPoint x: 878, startPoint y: 192, endPoint x: 956, endPoint y: 218, distance: 82.4
click at [956, 218] on div "Total Spend" at bounding box center [857, 213] width 469 height 13
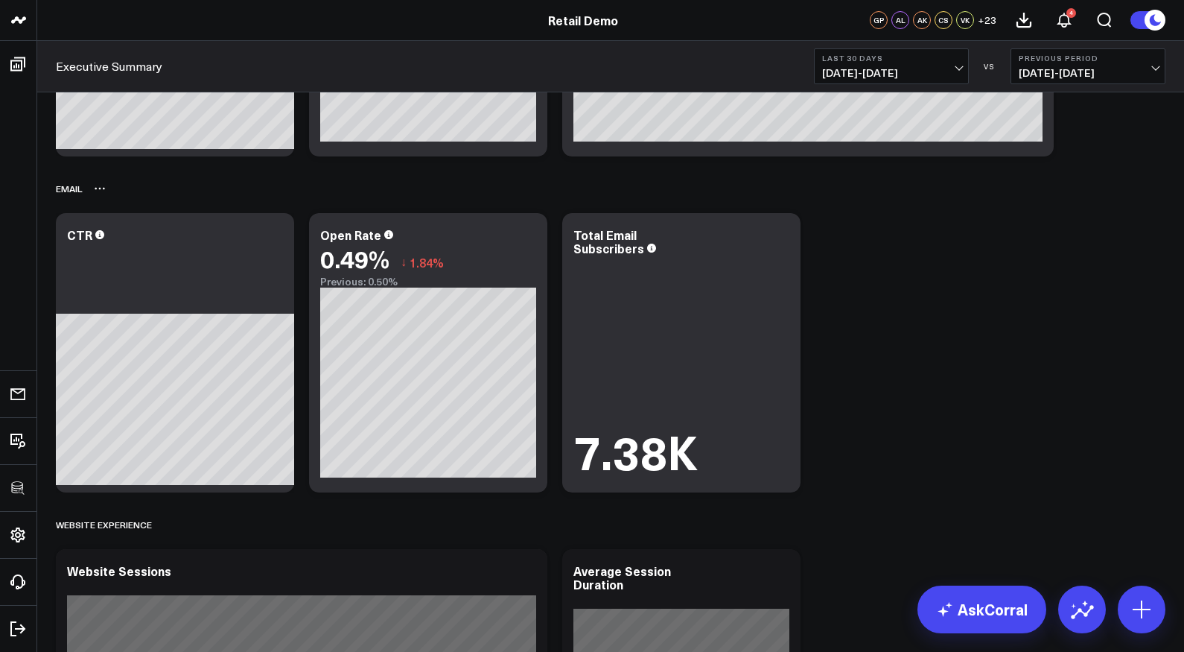
scroll to position [619, 0]
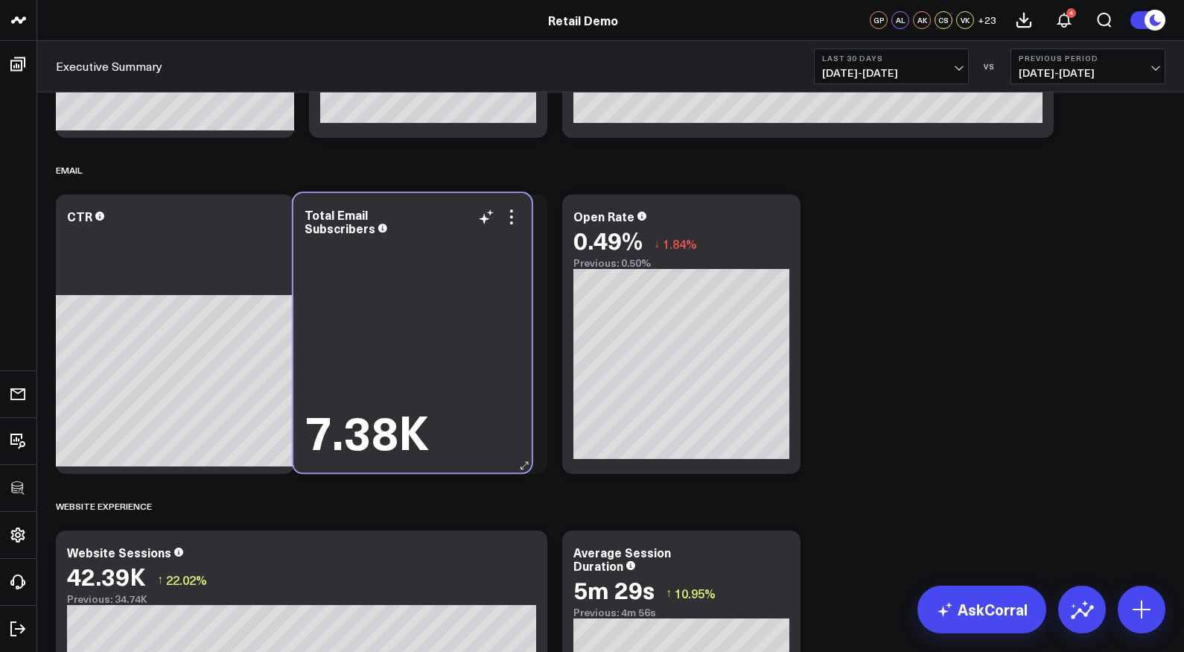
drag, startPoint x: 619, startPoint y: 220, endPoint x: 450, endPoint y: 218, distance: 169.1
click at [450, 218] on div "Total Email Subscribers" at bounding box center [413, 221] width 216 height 27
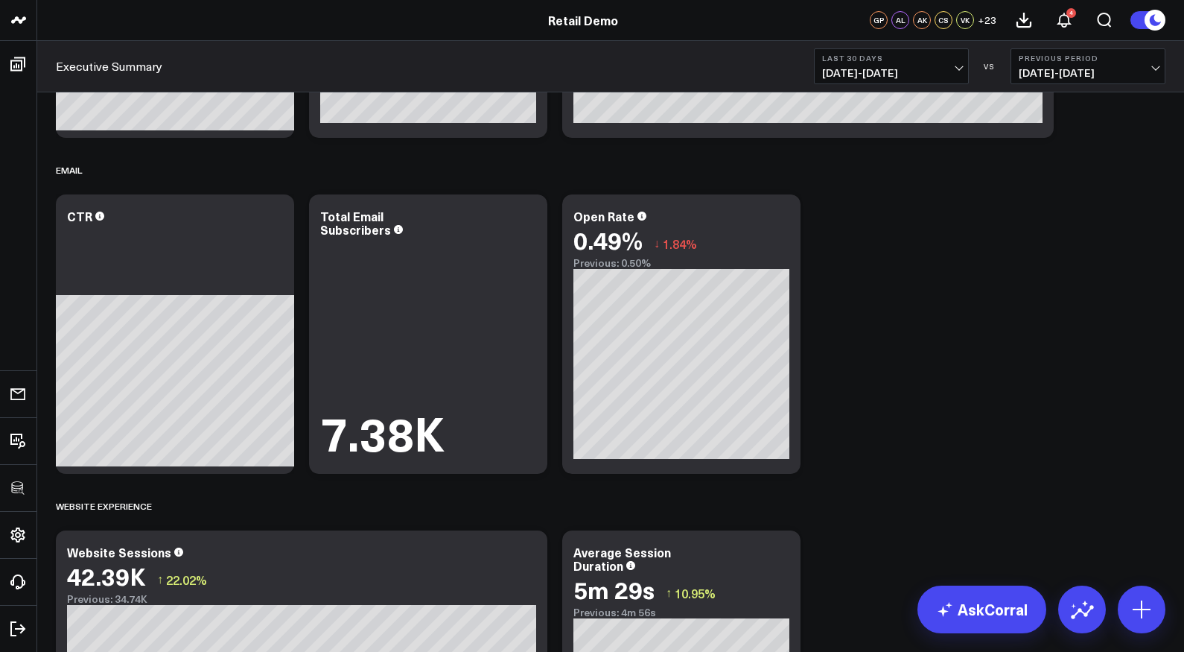
scroll to position [899, 0]
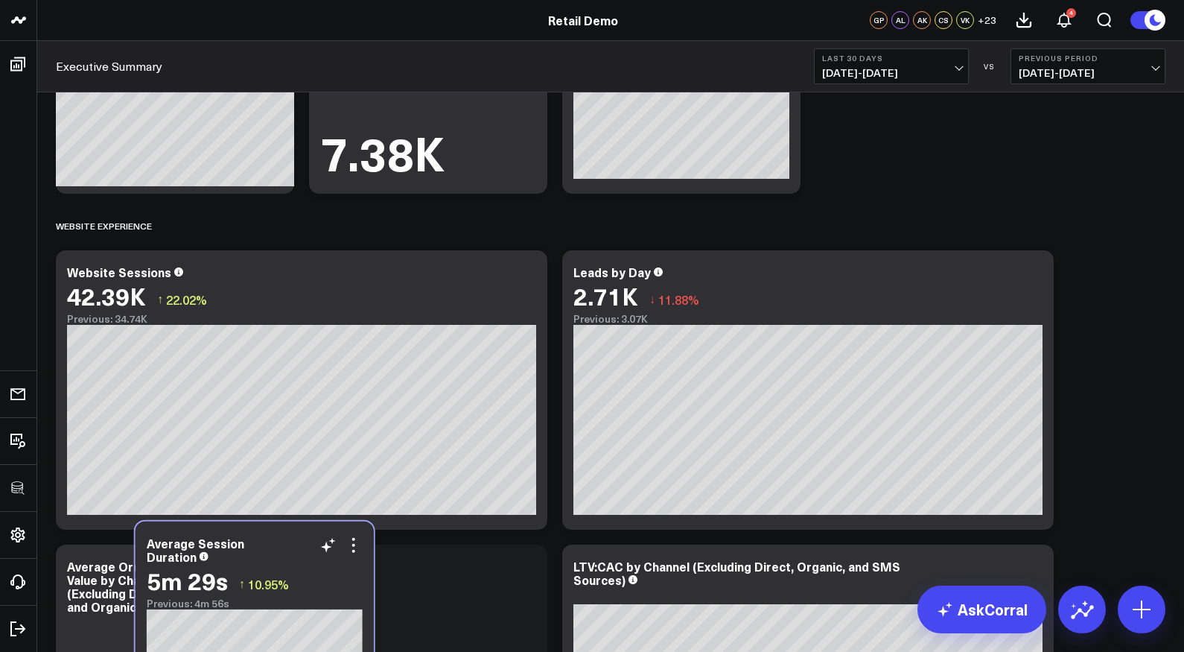
drag, startPoint x: 724, startPoint y: 264, endPoint x: 297, endPoint y: 536, distance: 505.7
click at [297, 536] on div "Average Session Duration" at bounding box center [255, 549] width 216 height 27
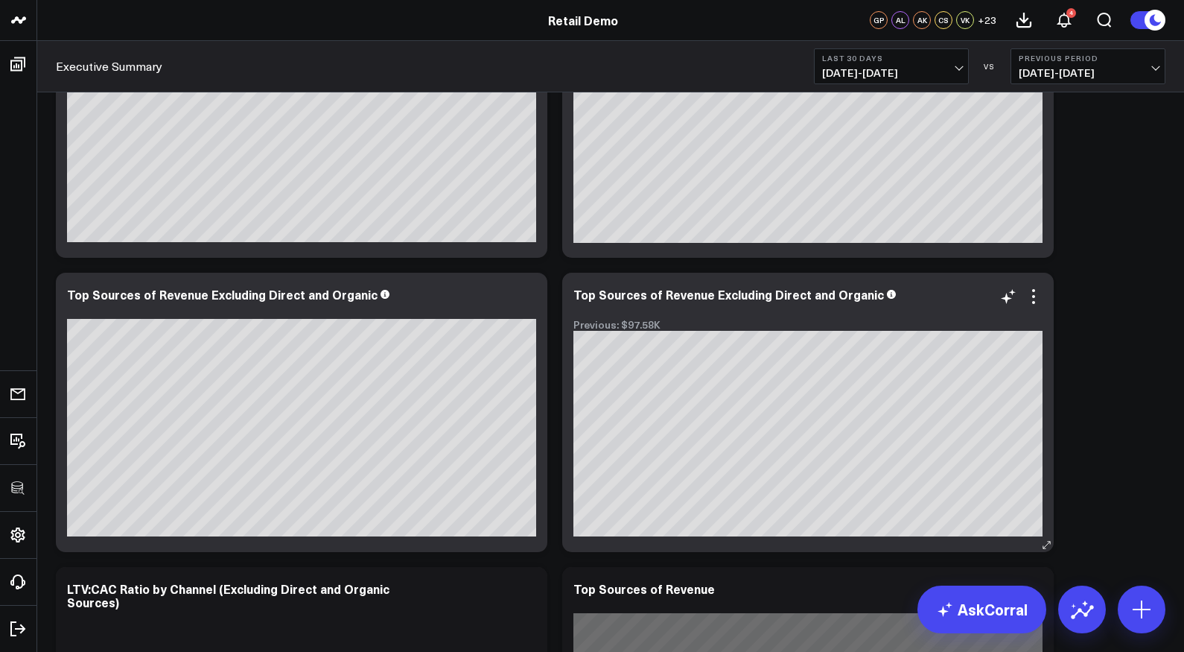
scroll to position [2994, 0]
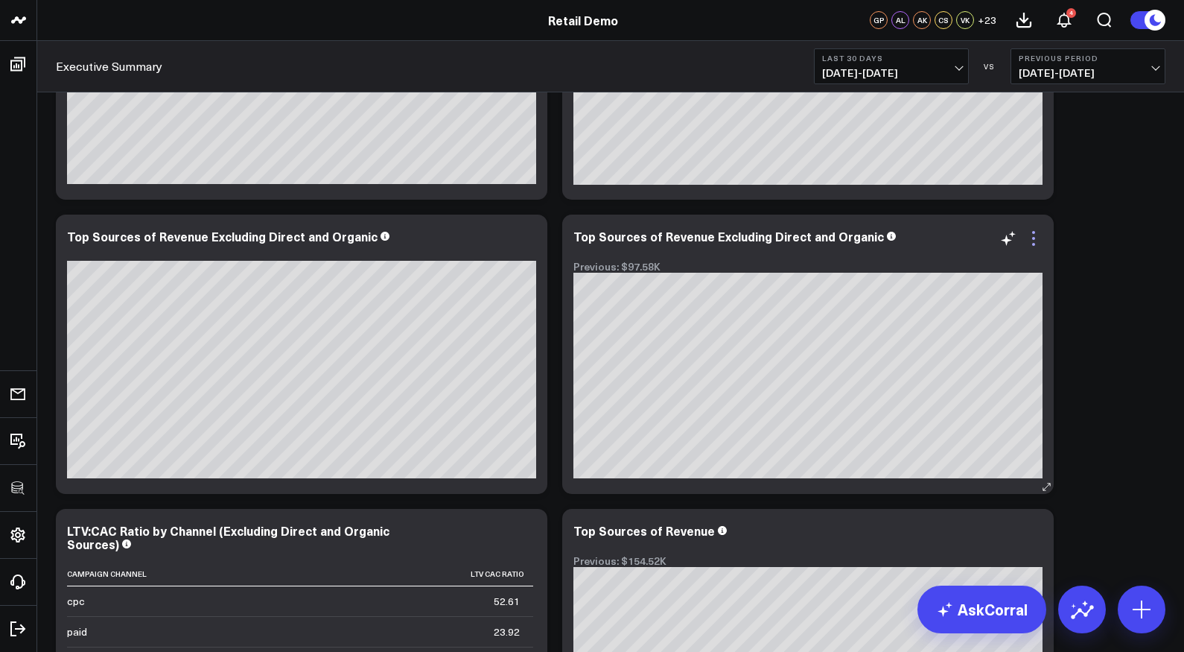
click at [1036, 239] on icon at bounding box center [1034, 238] width 18 height 18
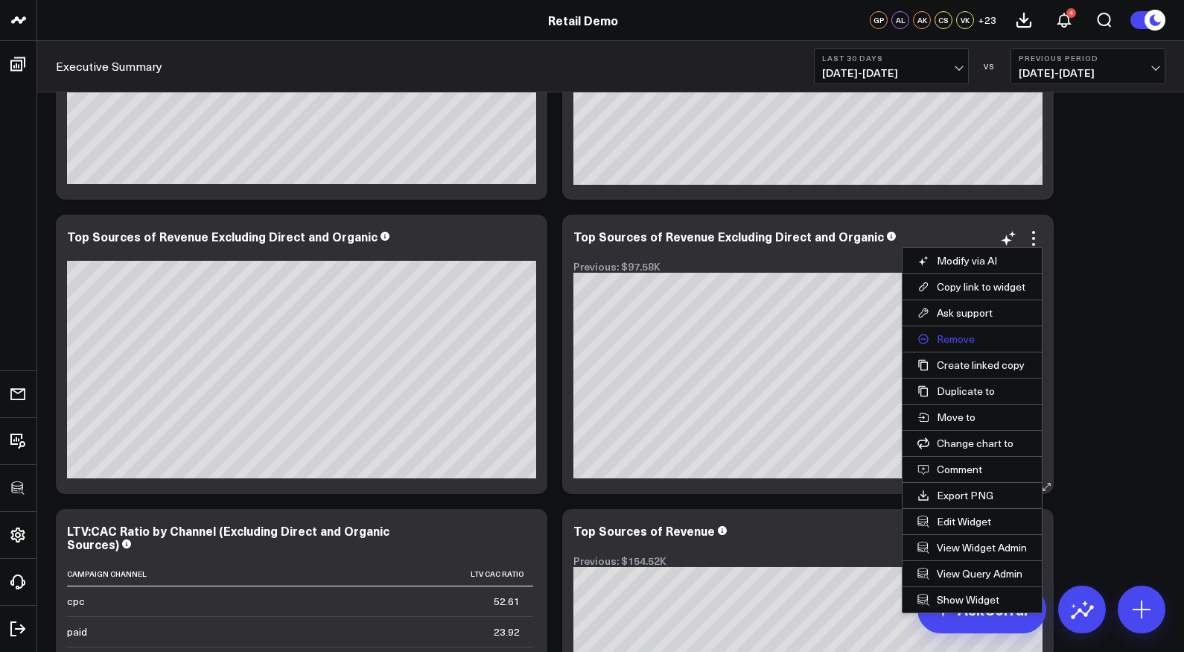
click at [964, 337] on button "Remove" at bounding box center [972, 338] width 139 height 25
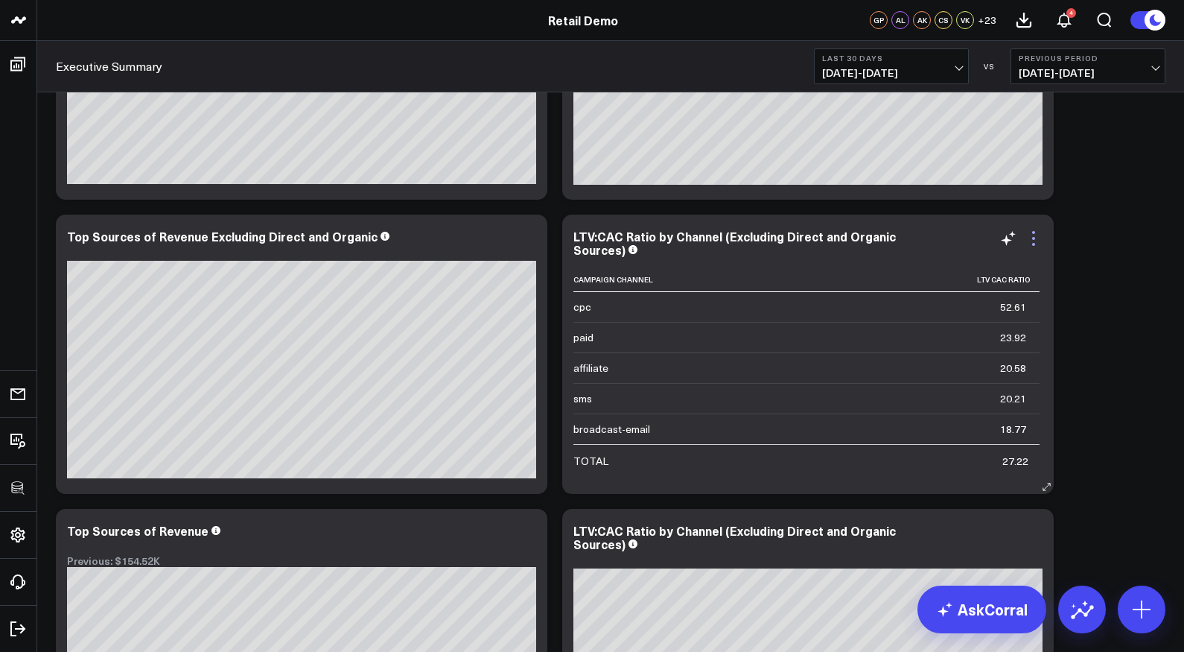
click at [1032, 236] on icon at bounding box center [1034, 238] width 18 height 18
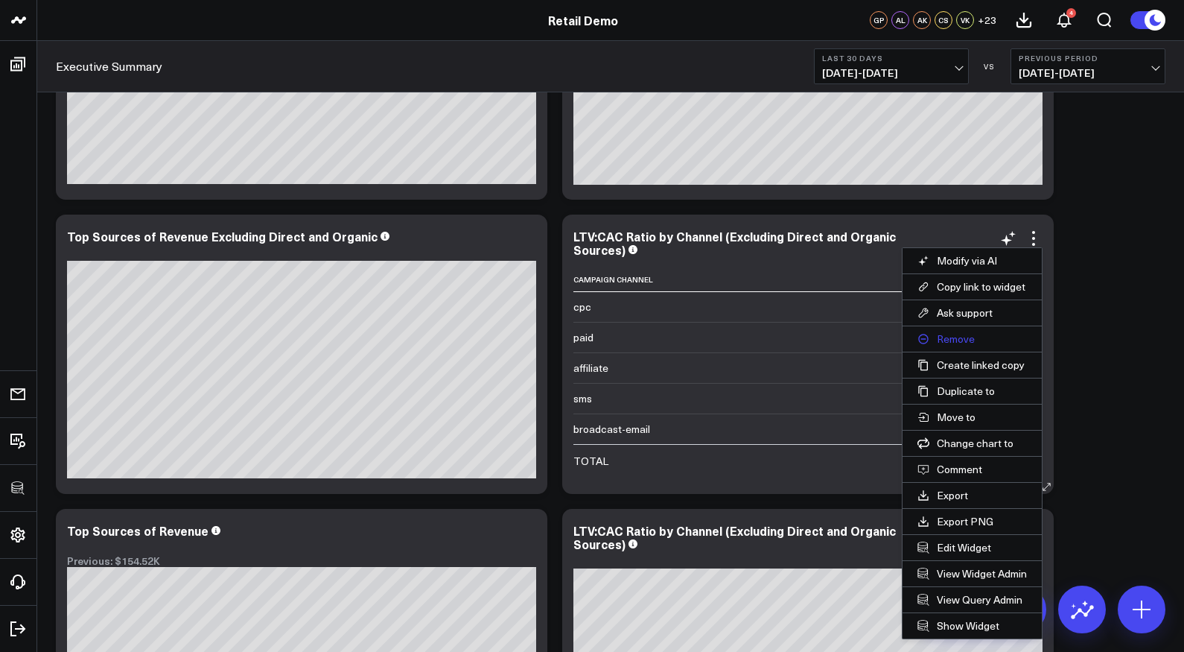
click at [945, 334] on button "Remove" at bounding box center [972, 338] width 139 height 25
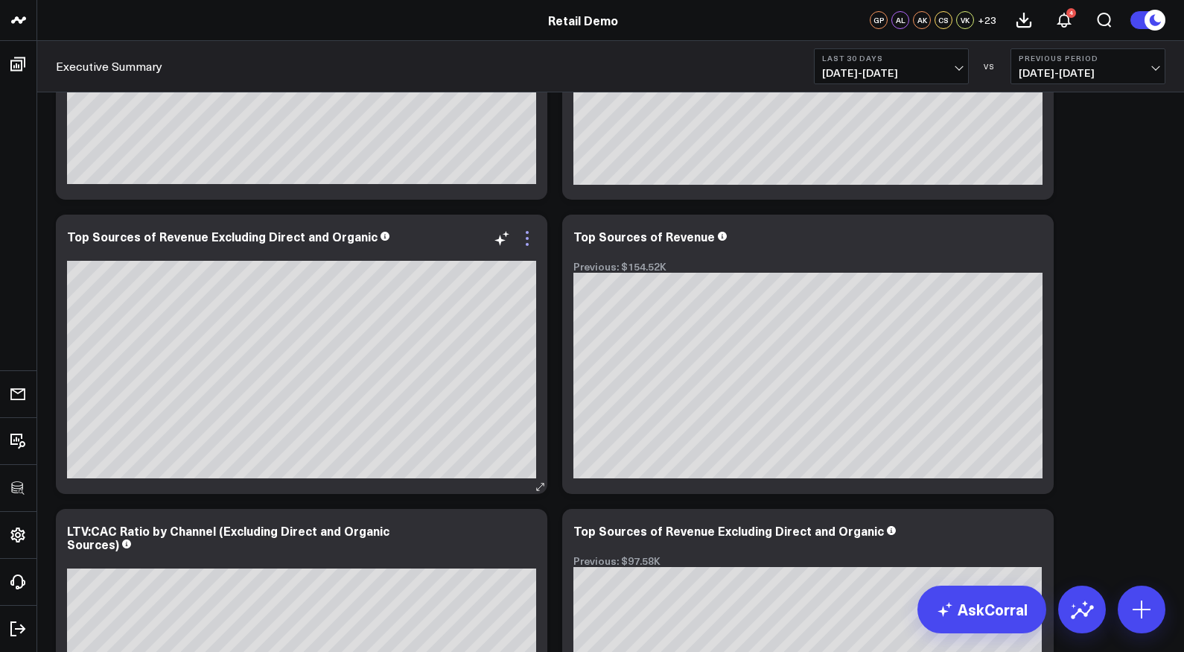
click at [527, 241] on icon at bounding box center [527, 238] width 18 height 18
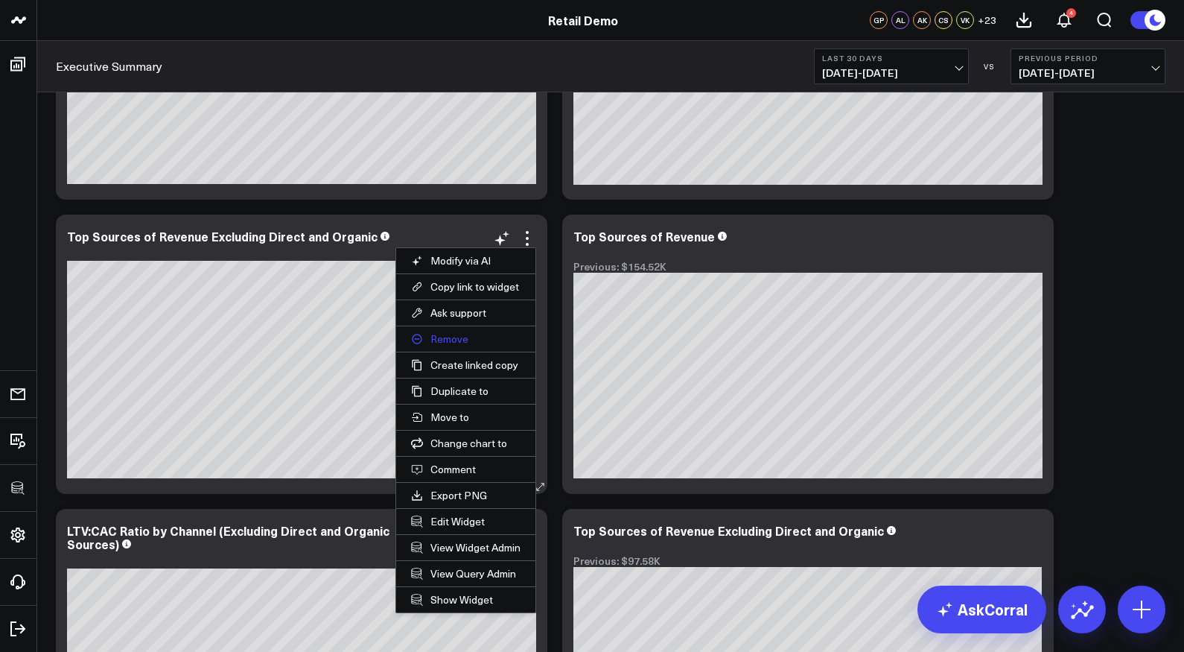
click at [457, 334] on button "Remove" at bounding box center [465, 338] width 139 height 25
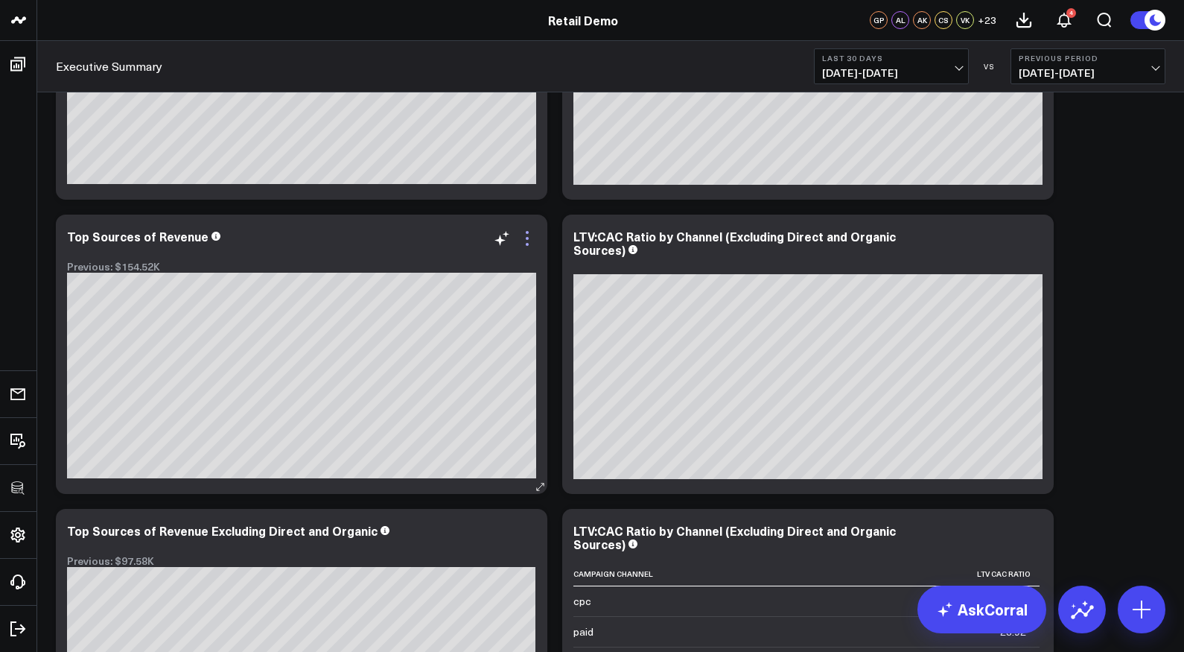
click at [526, 235] on icon at bounding box center [527, 238] width 18 height 18
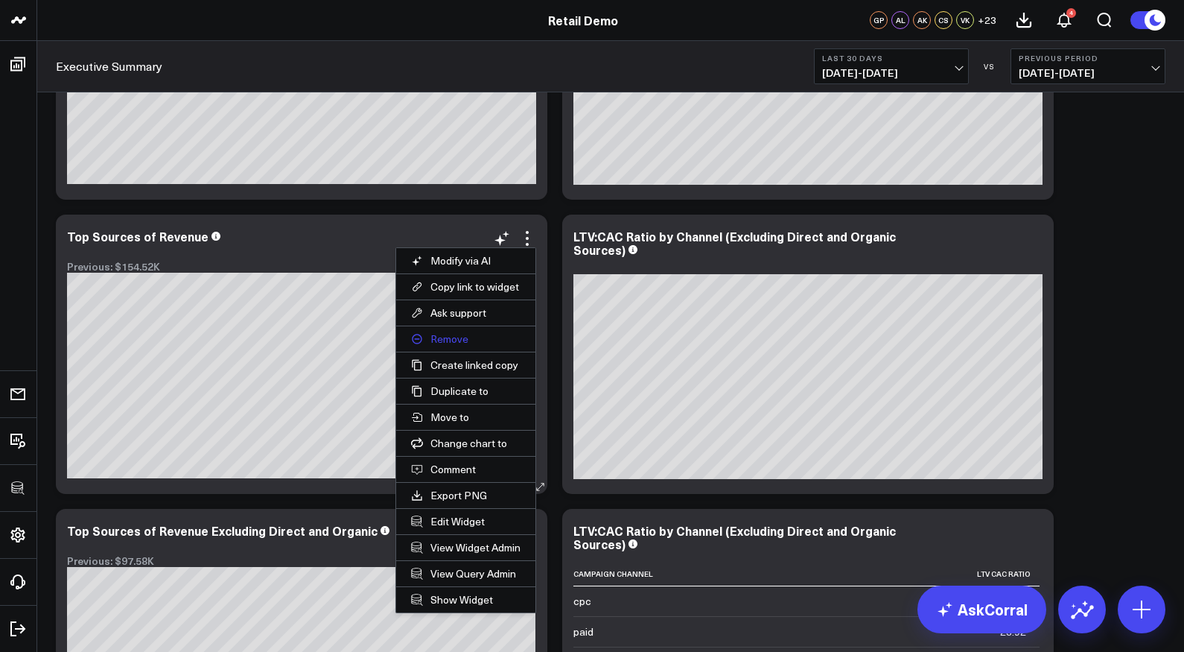
click at [457, 337] on button "Remove" at bounding box center [465, 338] width 139 height 25
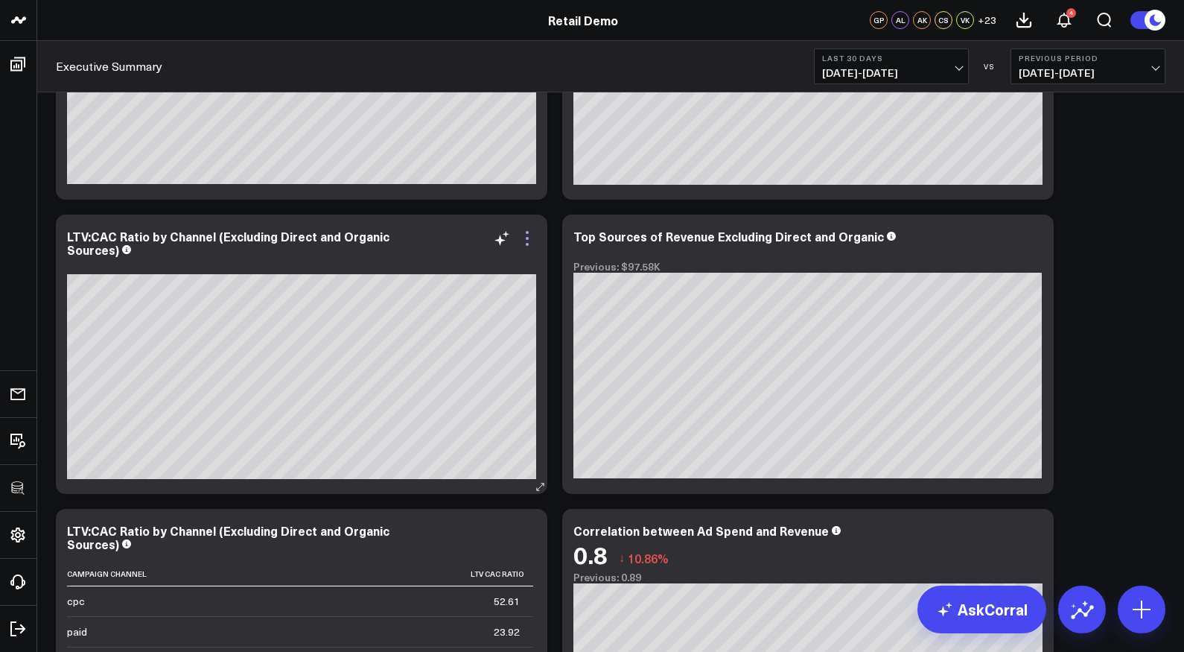
click at [529, 237] on icon at bounding box center [527, 238] width 18 height 18
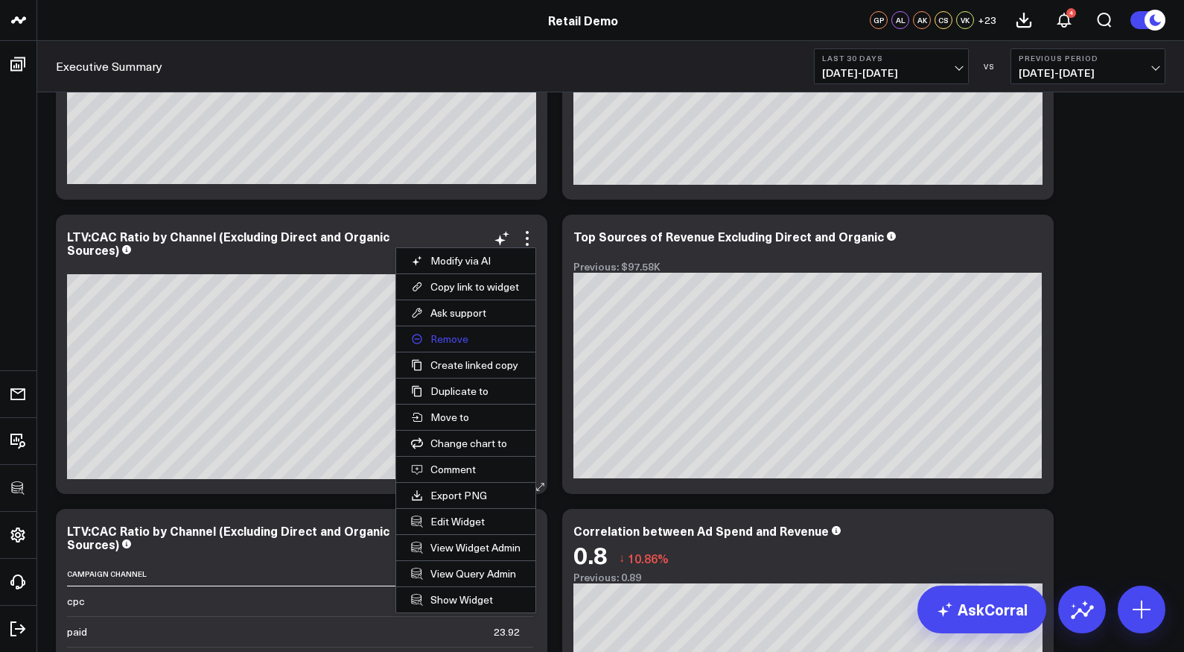
click at [446, 340] on button "Remove" at bounding box center [465, 338] width 139 height 25
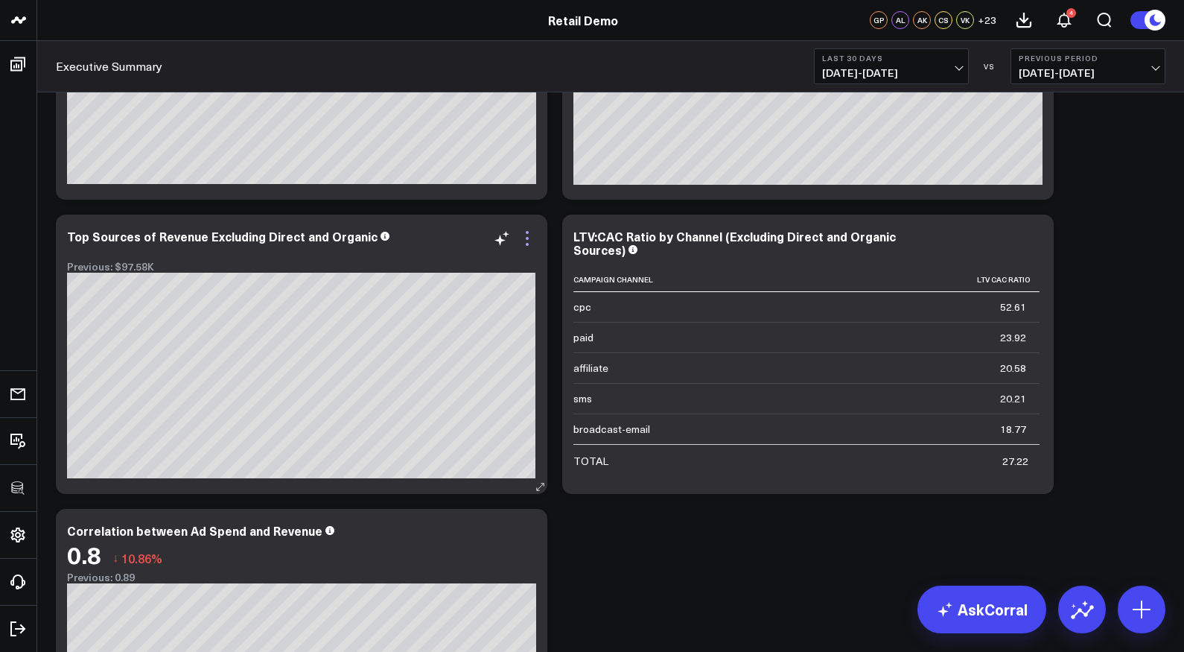
click at [524, 241] on icon at bounding box center [527, 238] width 18 height 18
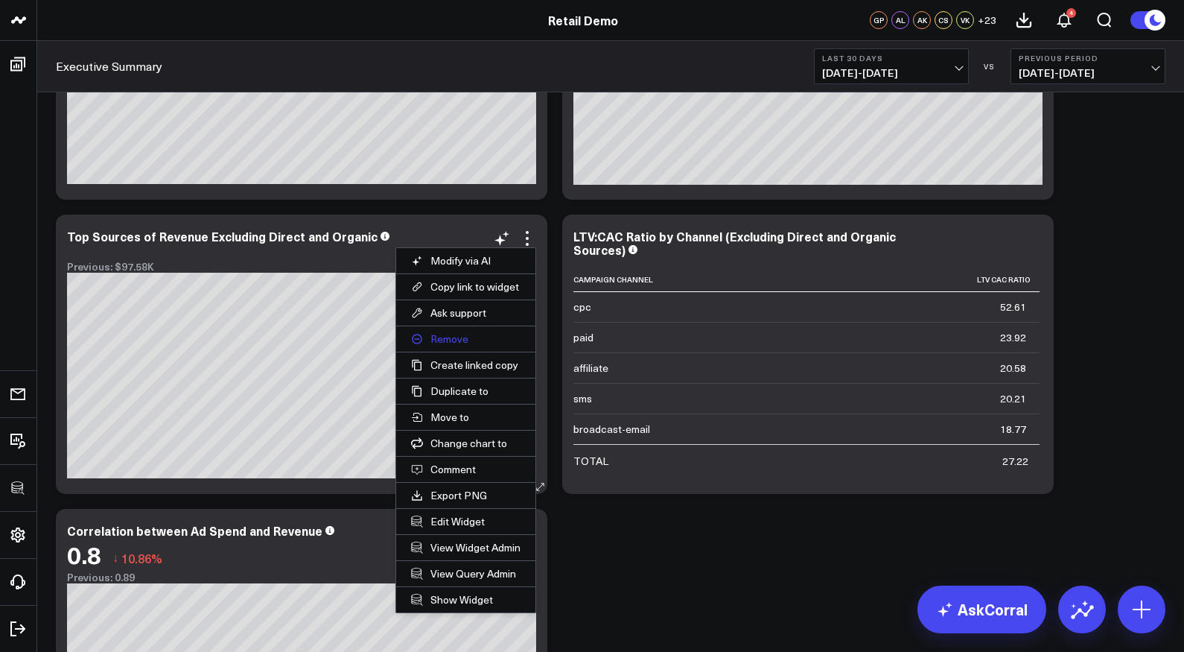
click at [448, 336] on button "Remove" at bounding box center [465, 338] width 139 height 25
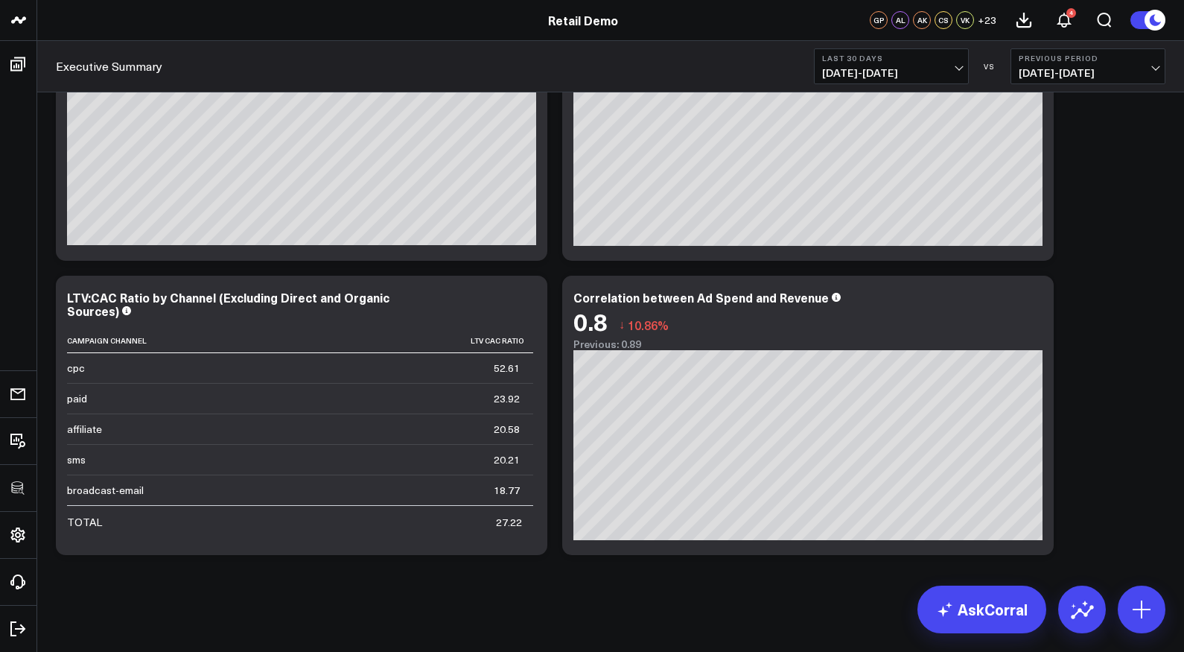
scroll to position [2933, 0]
